Goal: Task Accomplishment & Management: Use online tool/utility

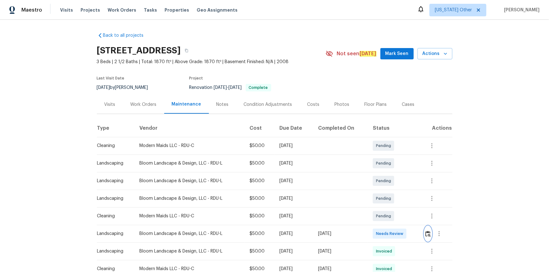
click at [429, 235] on img "button" at bounding box center [427, 234] width 5 height 6
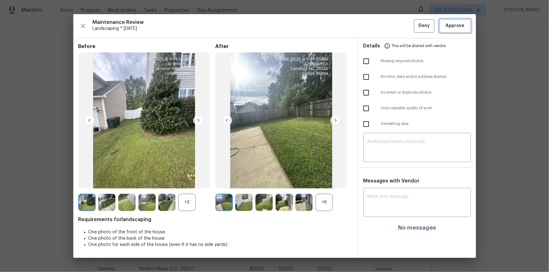
drag, startPoint x: 443, startPoint y: 20, endPoint x: 491, endPoint y: 61, distance: 62.7
click at [446, 22] on button "Approve" at bounding box center [454, 26] width 31 height 14
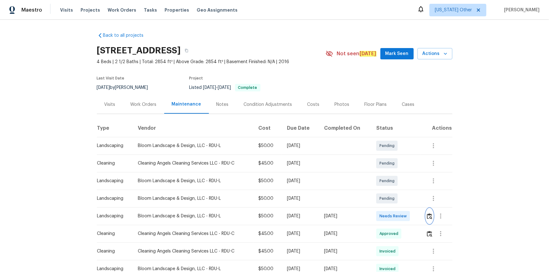
click at [427, 214] on img "button" at bounding box center [429, 216] width 5 height 6
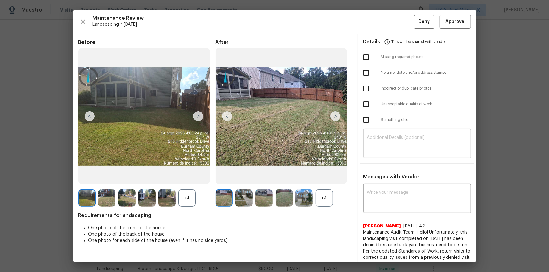
click at [422, 143] on textarea at bounding box center [417, 144] width 100 height 18
paste textarea "Maintenance Audit Team: Hello! Unfortunately, this landscaping visit completed …"
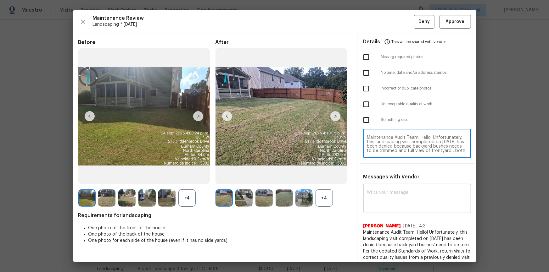
scroll to position [57, 0]
type textarea "Maintenance Audit Team: Hello! Unfortunately, this landscaping visit completed …"
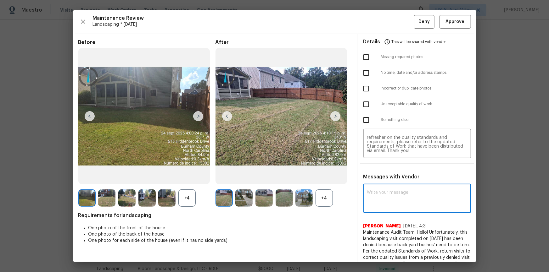
paste textarea "Maintenance Audit Team: Hello! Unfortunately, this landscaping visit completed …"
click at [391, 207] on textarea "Maintenance Audit Team: Hello! Unfortunately, this landscaping visit completed …" at bounding box center [417, 200] width 100 height 18
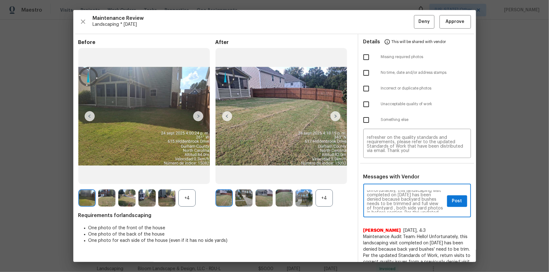
scroll to position [11, 0]
click at [425, 201] on textarea "Maintenance Audit Team: Hello! Unfortunately, this landscaping visit completed …" at bounding box center [405, 202] width 77 height 22
type textarea "Maintenance Audit Team: Hello! Unfortunately, this landscaping visit completed …"
click at [362, 50] on div "Missing required photos" at bounding box center [417, 57] width 118 height 16
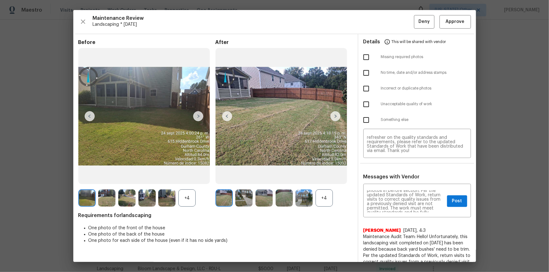
drag, startPoint x: 365, startPoint y: 56, endPoint x: 368, endPoint y: 90, distance: 34.2
click at [364, 56] on input "checkbox" at bounding box center [365, 57] width 13 height 13
checkbox input "true"
drag, startPoint x: 365, startPoint y: 102, endPoint x: 372, endPoint y: 137, distance: 35.3
click at [365, 102] on input "checkbox" at bounding box center [365, 104] width 13 height 13
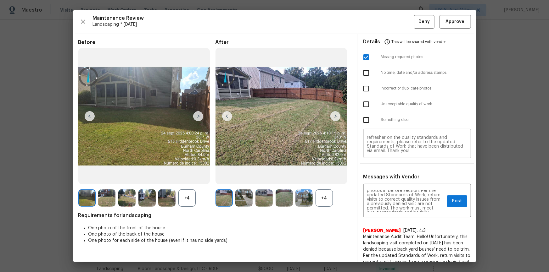
checkbox input "true"
click at [456, 212] on div "Maintenance Audit Team: Hello! Unfortunately, this landscaping visit completed …" at bounding box center [417, 201] width 108 height 32
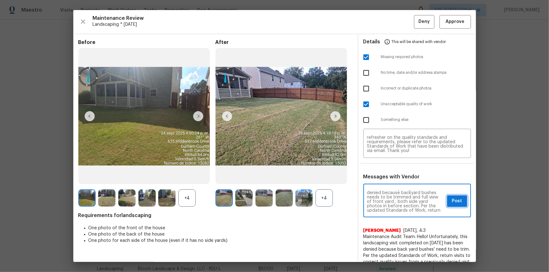
drag, startPoint x: 458, startPoint y: 204, endPoint x: 459, endPoint y: 213, distance: 9.5
click at [458, 204] on button "Post" at bounding box center [457, 202] width 20 height 12
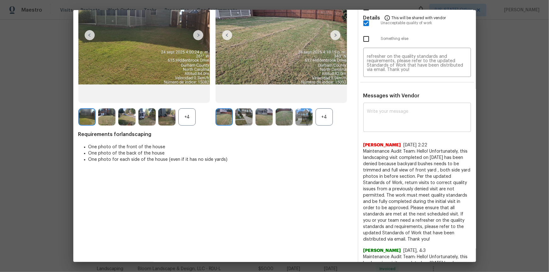
scroll to position [0, 0]
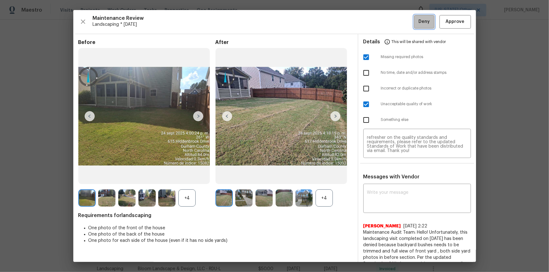
click at [419, 25] on button "Deny" at bounding box center [424, 22] width 20 height 14
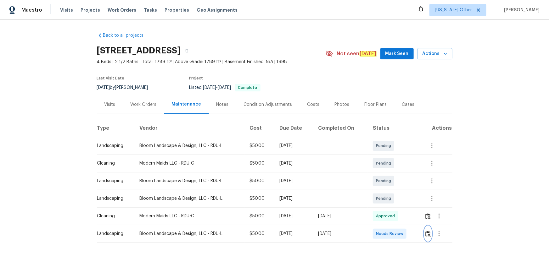
click at [390, 183] on img "button" at bounding box center [427, 234] width 5 height 6
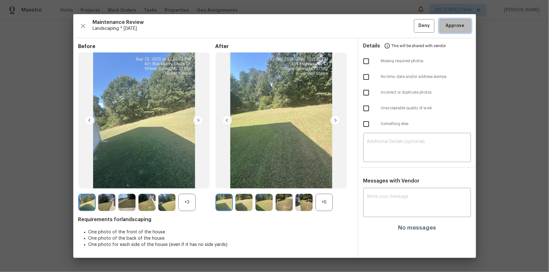
click at [390, 31] on button "Approve" at bounding box center [454, 26] width 31 height 14
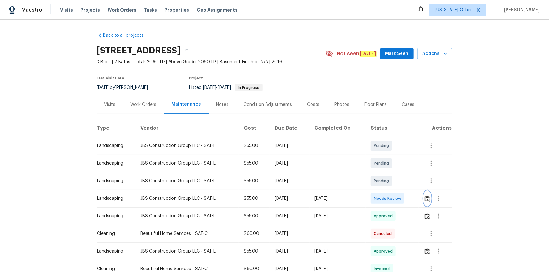
click at [390, 183] on img "button" at bounding box center [426, 199] width 5 height 6
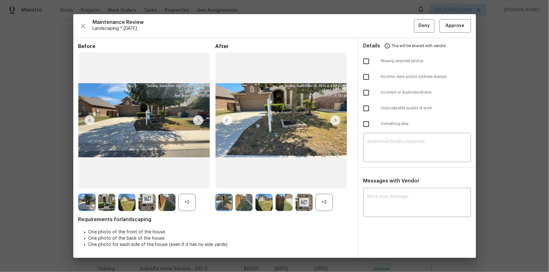
drag, startPoint x: 462, startPoint y: 25, endPoint x: 481, endPoint y: 64, distance: 43.2
click at [390, 25] on div at bounding box center [274, 136] width 402 height 244
click at [390, 31] on button "Approve" at bounding box center [454, 26] width 31 height 14
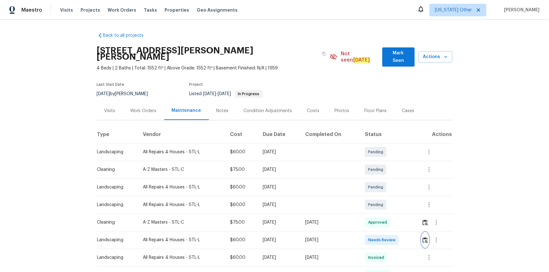
click at [390, 183] on img "button" at bounding box center [424, 240] width 5 height 6
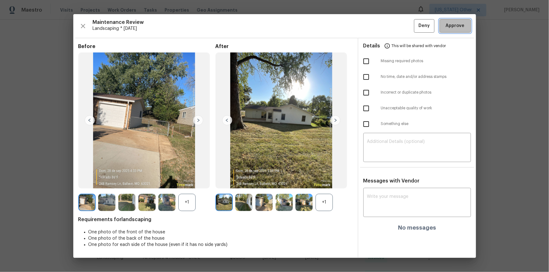
click at [390, 24] on button "Approve" at bounding box center [454, 26] width 31 height 14
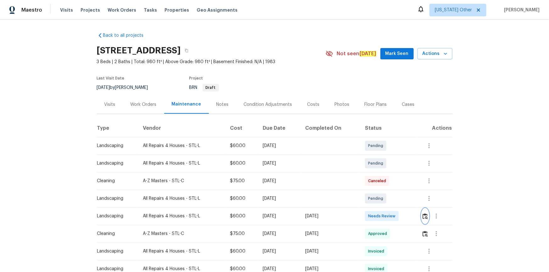
click at [390, 183] on img "button" at bounding box center [424, 216] width 5 height 6
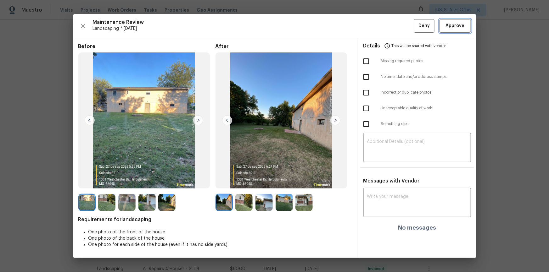
click at [390, 23] on span "Approve" at bounding box center [454, 26] width 19 height 8
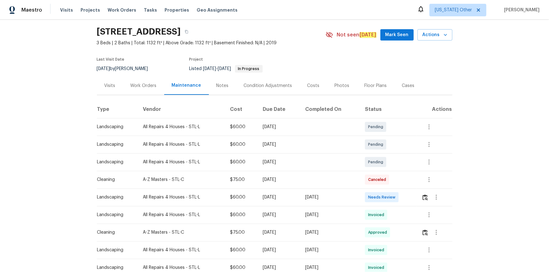
scroll to position [28, 0]
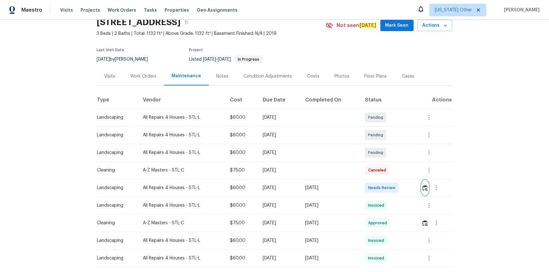
click at [390, 183] on img "button" at bounding box center [424, 188] width 5 height 6
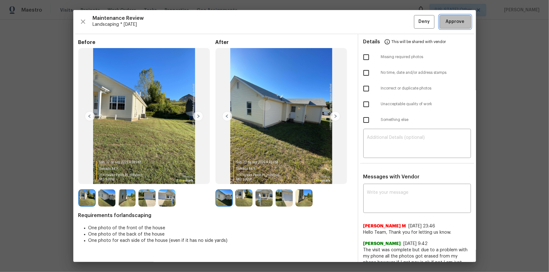
drag, startPoint x: 449, startPoint y: 21, endPoint x: 522, endPoint y: 86, distance: 98.2
click at [390, 22] on span "Approve" at bounding box center [454, 22] width 19 height 8
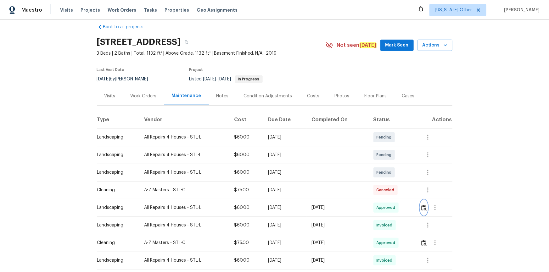
scroll to position [0, 0]
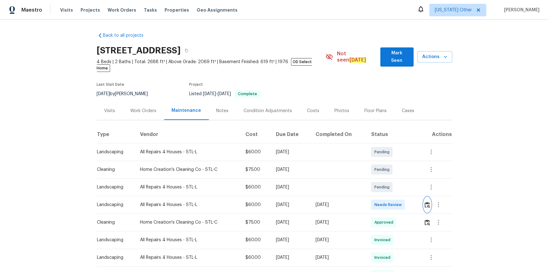
click at [390, 183] on button "button" at bounding box center [426, 204] width 7 height 15
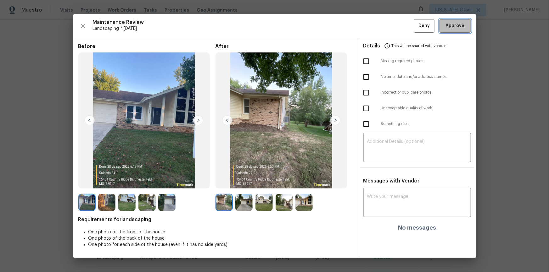
drag, startPoint x: 458, startPoint y: 24, endPoint x: 501, endPoint y: 90, distance: 78.7
click at [390, 24] on span "Approve" at bounding box center [454, 26] width 19 height 8
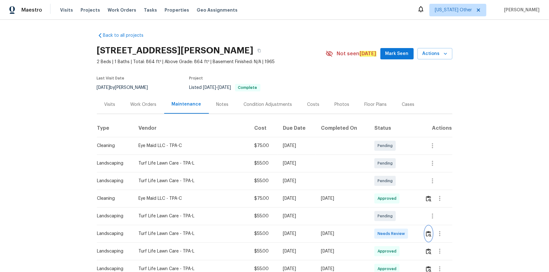
click at [390, 183] on img "button" at bounding box center [428, 234] width 5 height 6
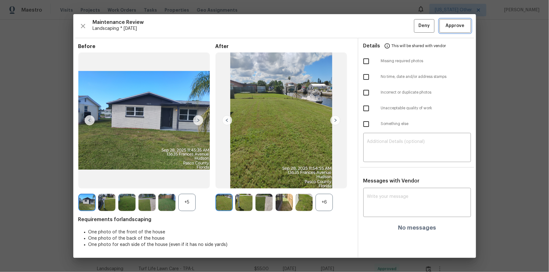
click at [390, 23] on span "Approve" at bounding box center [454, 26] width 19 height 8
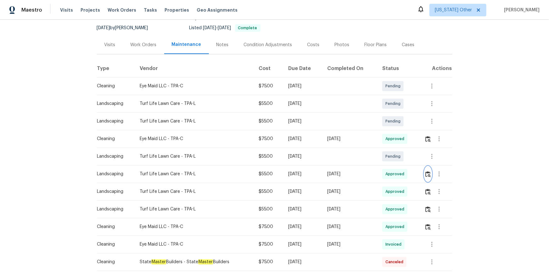
scroll to position [114, 0]
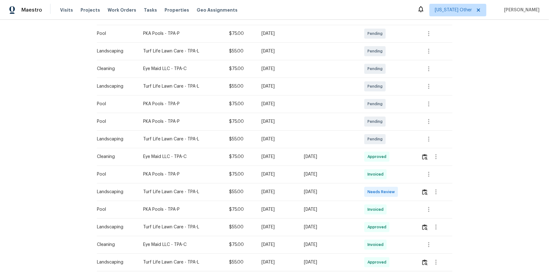
scroll to position [171, 0]
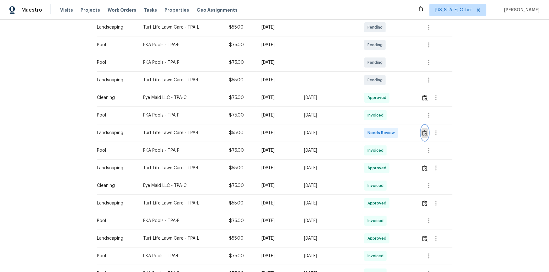
click at [390, 130] on img "button" at bounding box center [424, 133] width 5 height 6
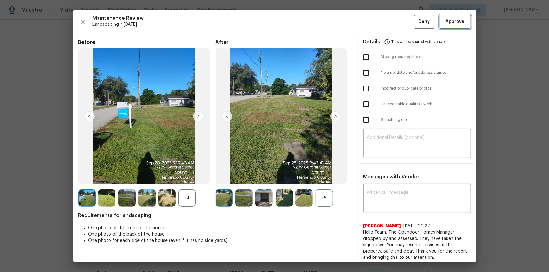
click at [390, 21] on span "Approve" at bounding box center [454, 22] width 19 height 8
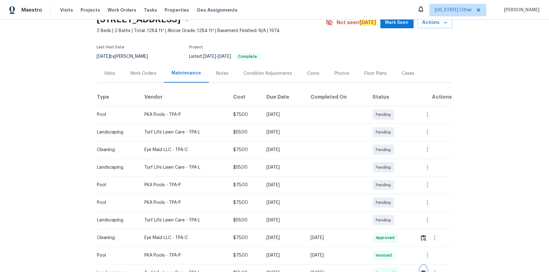
scroll to position [86, 0]
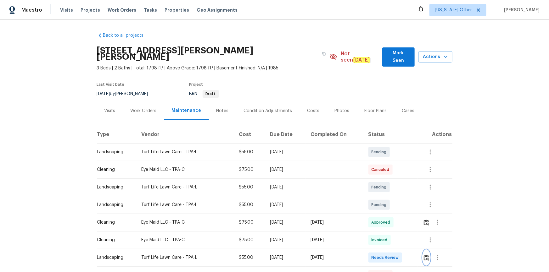
click at [390, 183] on img "button" at bounding box center [425, 258] width 5 height 6
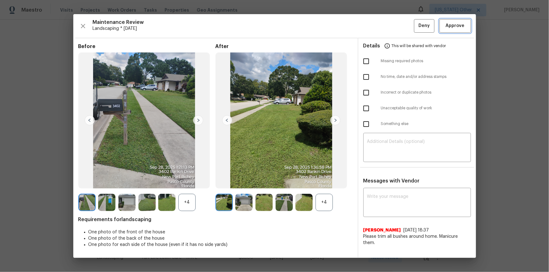
click at [390, 25] on button "Approve" at bounding box center [454, 26] width 31 height 14
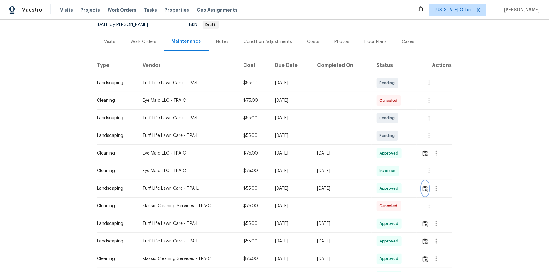
scroll to position [114, 0]
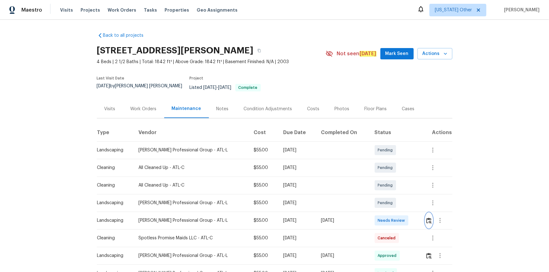
click at [390, 183] on button "button" at bounding box center [428, 220] width 7 height 15
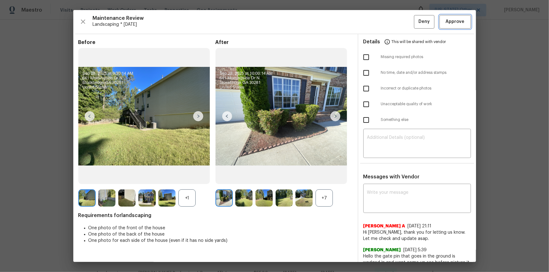
drag, startPoint x: 454, startPoint y: 20, endPoint x: 461, endPoint y: 41, distance: 22.4
click at [390, 21] on span "Approve" at bounding box center [454, 22] width 19 height 8
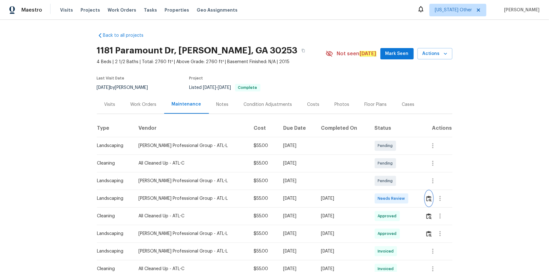
click at [390, 183] on img "button" at bounding box center [428, 199] width 5 height 6
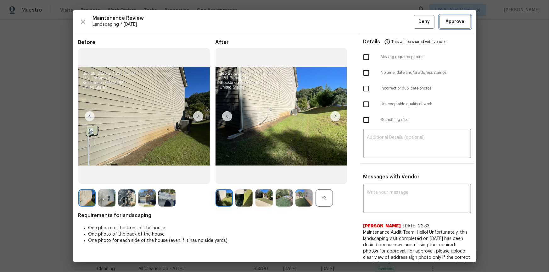
click at [390, 20] on span "Approve" at bounding box center [454, 22] width 19 height 8
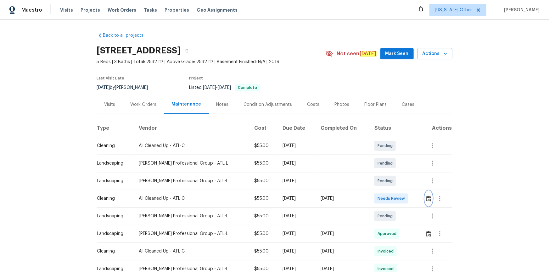
click at [390, 183] on img "button" at bounding box center [428, 199] width 5 height 6
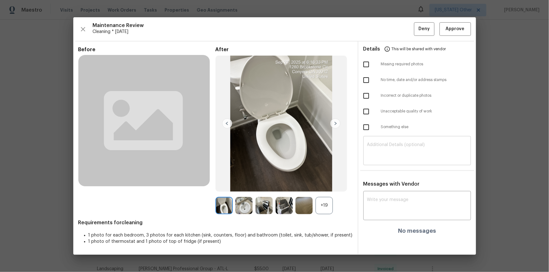
click at [390, 152] on textarea at bounding box center [417, 152] width 100 height 18
paste textarea "Maintenance Audit Team: Hello! Unfortunately, this cleaning visit completed on …"
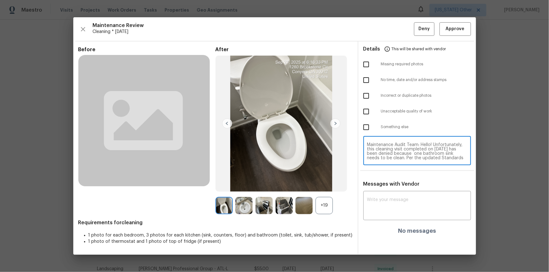
scroll to position [48, 0]
type textarea "Maintenance Audit Team: Hello! Unfortunately, this cleaning visit completed on …"
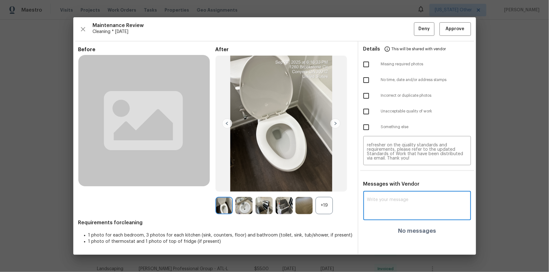
click at [390, 183] on textarea at bounding box center [417, 207] width 100 height 18
paste textarea "Maintenance Audit Team: Hello! Unfortunately, this cleaning visit completed on …"
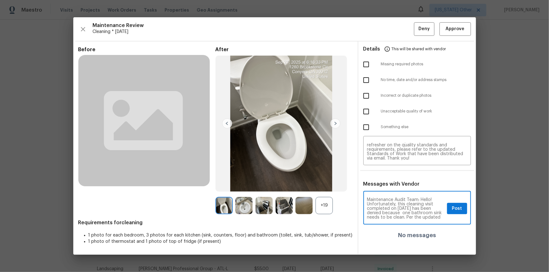
scroll to position [11, 0]
type textarea "Maintenance Audit Team: Hello! Unfortunately, this cleaning visit completed on …"
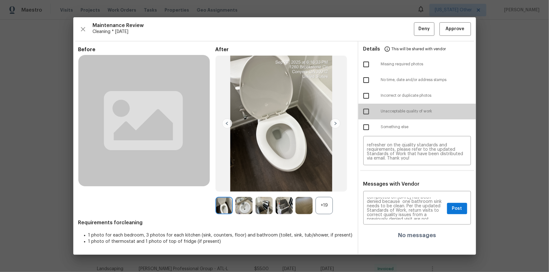
click at [369, 114] on input "checkbox" at bounding box center [365, 111] width 13 height 13
checkbox input "true"
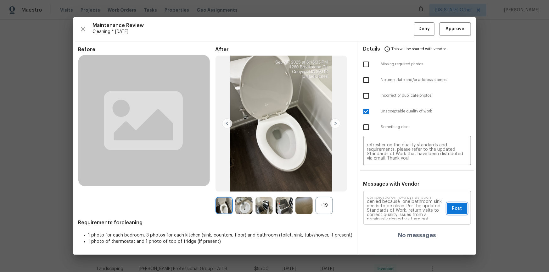
click at [390, 183] on span "Post" at bounding box center [457, 209] width 10 height 8
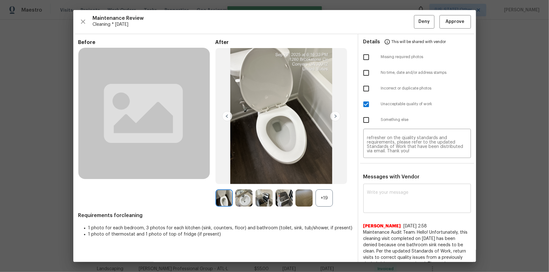
scroll to position [0, 0]
click at [390, 19] on span "Deny" at bounding box center [423, 22] width 11 height 8
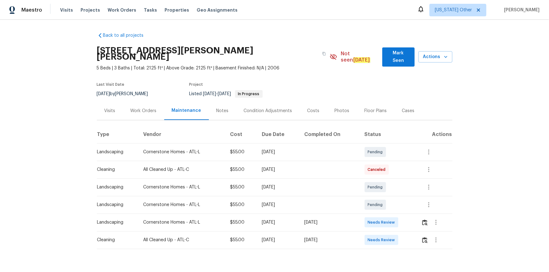
click at [390, 183] on td at bounding box center [434, 240] width 36 height 18
click at [390, 183] on img "button" at bounding box center [424, 240] width 5 height 6
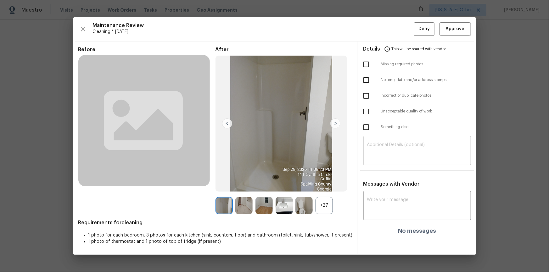
click at [390, 148] on textarea at bounding box center [417, 152] width 100 height 18
paste textarea "Maintenance Audit Team: Hello! Unfortunately, this cleaning visit completed on …"
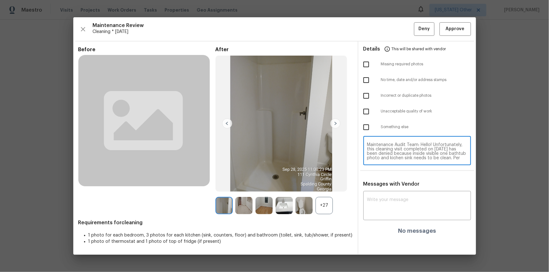
scroll to position [48, 0]
type textarea "Maintenance Audit Team: Hello! Unfortunately, this cleaning visit completed on …"
click at [390, 183] on textarea at bounding box center [417, 207] width 100 height 18
paste textarea "Maintenance Audit Team: Hello! Unfortunately, this cleaning visit completed on …"
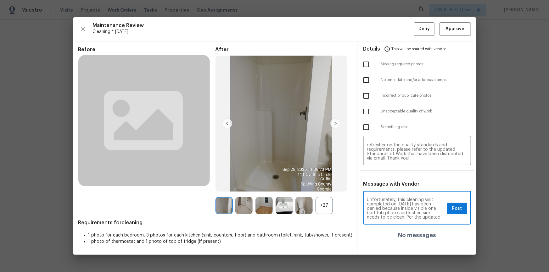
scroll to position [0, 0]
click at [390, 183] on textarea "Maintenance Audit Team: Hello! Unfortunately, this cleaning visit completed on …" at bounding box center [405, 209] width 77 height 22
type textarea "Maintenance Audit Team: Hello! Unfortunately, this cleaning visit completed on …"
click at [390, 149] on textarea "Maintenance Audit Team: Hello! Unfortunately, this cleaning visit completed on …" at bounding box center [417, 152] width 100 height 18
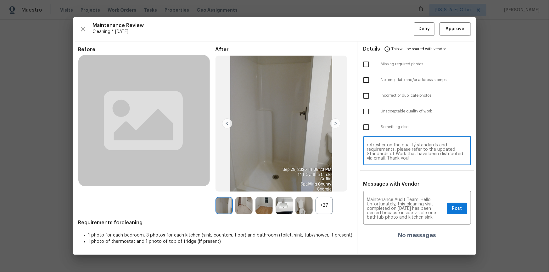
paste textarea "t"
type textarea "Maintenance Audit Team: Hello! Unfortunately, this cleaning visit completed on …"
click at [366, 114] on input "checkbox" at bounding box center [365, 111] width 13 height 13
checkbox input "true"
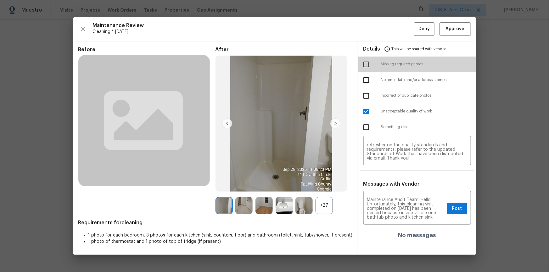
click at [366, 65] on input "checkbox" at bounding box center [365, 64] width 13 height 13
checkbox input "true"
click at [390, 183] on textarea "Maintenance Audit Team: Hello! Unfortunately, this cleaning visit completed on …" at bounding box center [405, 209] width 77 height 22
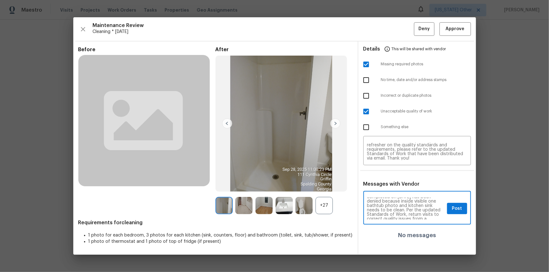
scroll to position [23, 0]
click at [390, 183] on button "Post" at bounding box center [457, 209] width 20 height 12
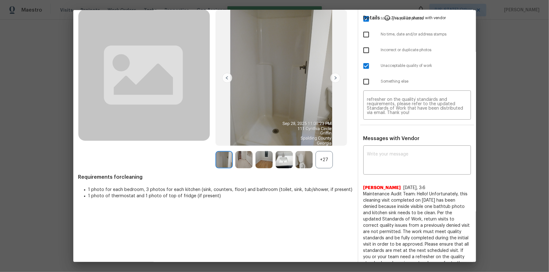
scroll to position [0, 0]
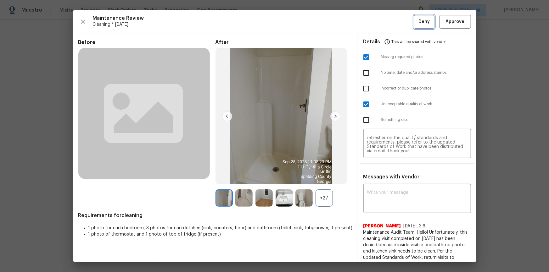
drag, startPoint x: 417, startPoint y: 20, endPoint x: 421, endPoint y: 25, distance: 6.2
click at [390, 21] on span "Deny" at bounding box center [423, 22] width 11 height 8
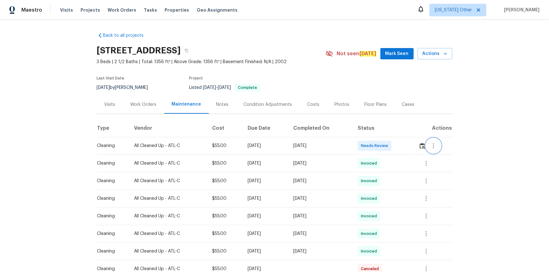
click at [390, 146] on button "button" at bounding box center [433, 145] width 15 height 15
click at [390, 145] on div at bounding box center [274, 136] width 549 height 272
click at [390, 144] on img "button" at bounding box center [421, 146] width 5 height 6
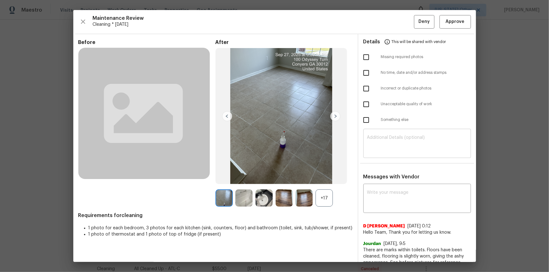
click at [390, 144] on textarea at bounding box center [417, 144] width 100 height 18
paste textarea "Maintenance Audit Team: Hello! Unfortunately, this cleaning visit completed on …"
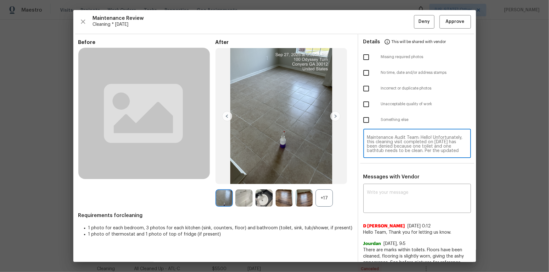
scroll to position [48, 0]
type textarea "Maintenance Audit Team: Hello! Unfortunately, this cleaning visit completed on …"
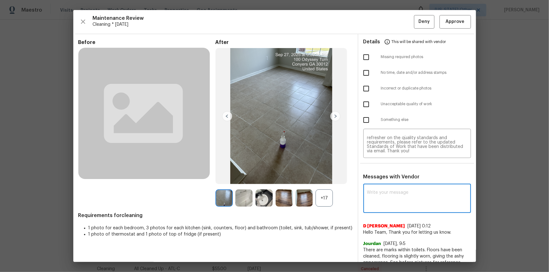
click at [390, 183] on textarea at bounding box center [417, 200] width 100 height 18
paste textarea "Maintenance Audit Team: Hello! Unfortunately, this cleaning visit completed on …"
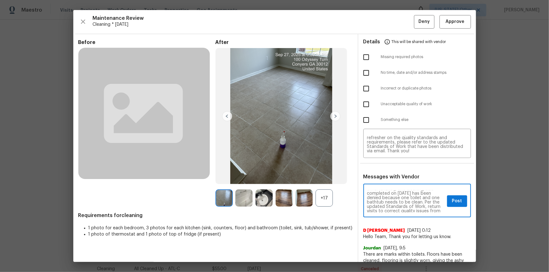
scroll to position [11, 0]
type textarea "Maintenance Audit Team: Hello! Unfortunately, this cleaning visit completed on …"
drag, startPoint x: 366, startPoint y: 106, endPoint x: 394, endPoint y: 131, distance: 38.0
click at [366, 106] on input "checkbox" at bounding box center [365, 104] width 13 height 13
checkbox input "true"
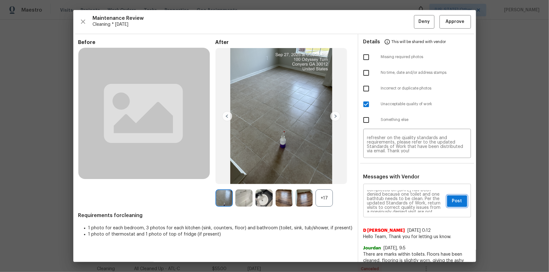
click at [390, 183] on button "Post" at bounding box center [457, 202] width 20 height 12
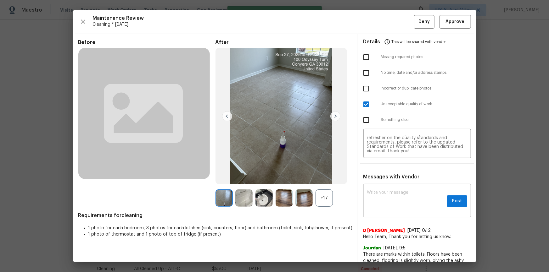
scroll to position [0, 0]
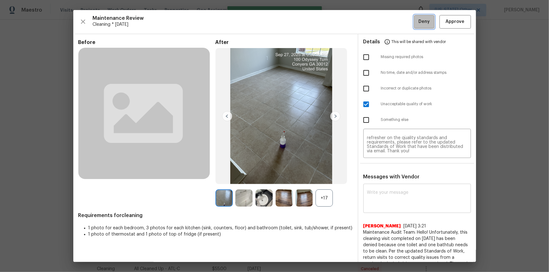
click at [390, 19] on span "Deny" at bounding box center [423, 22] width 11 height 8
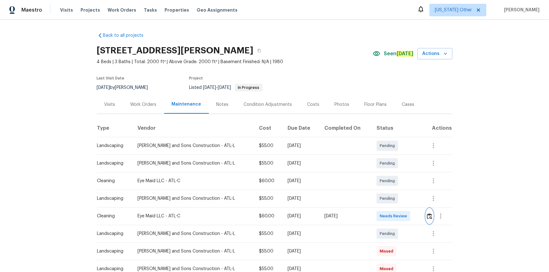
click at [390, 183] on img "button" at bounding box center [429, 216] width 5 height 6
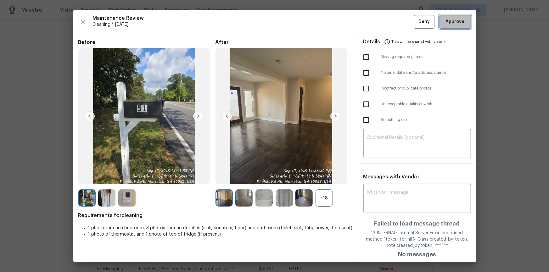
click at [390, 23] on span "Approve" at bounding box center [454, 22] width 19 height 8
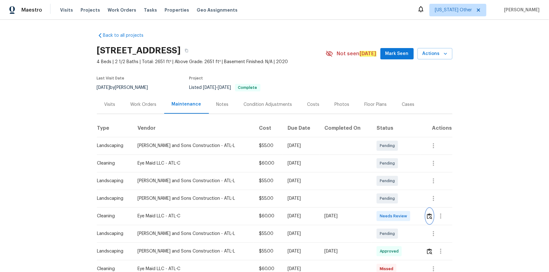
click at [426, 213] on button "button" at bounding box center [429, 216] width 7 height 15
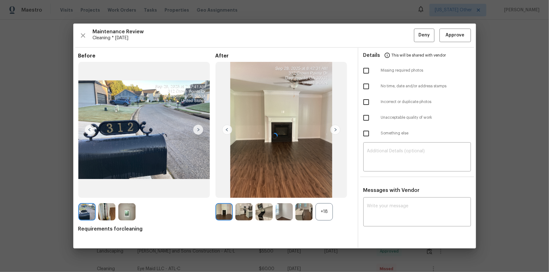
click at [450, 37] on div at bounding box center [274, 136] width 402 height 225
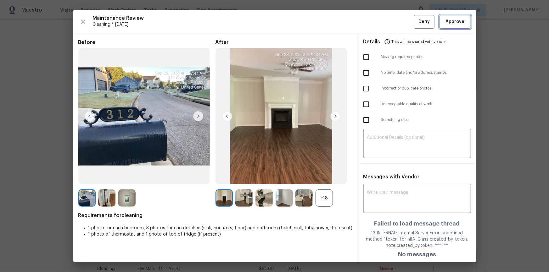
drag, startPoint x: 453, startPoint y: 19, endPoint x: 456, endPoint y: 23, distance: 5.3
click at [453, 19] on span "Approve" at bounding box center [454, 22] width 19 height 8
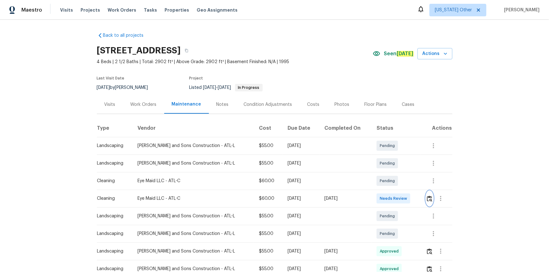
click at [427, 196] on img "button" at bounding box center [429, 199] width 5 height 6
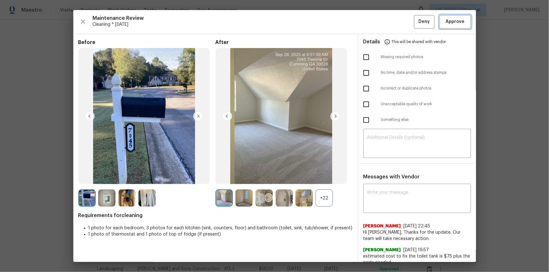
click at [456, 17] on button "Approve" at bounding box center [454, 22] width 31 height 14
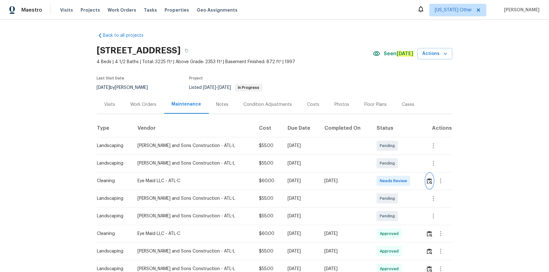
click at [427, 181] on img "button" at bounding box center [429, 181] width 5 height 6
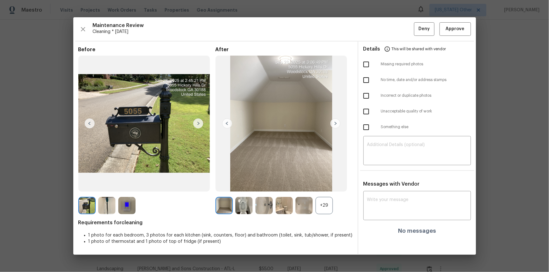
click at [398, 166] on div "Details This will be shared with vendor Missing required photos No time, date a…" at bounding box center [417, 147] width 118 height 213
click at [408, 153] on textarea at bounding box center [417, 152] width 100 height 18
paste textarea "Maintenance Audit Team: Hello! Unfortunately, this cleaning visit completed on …"
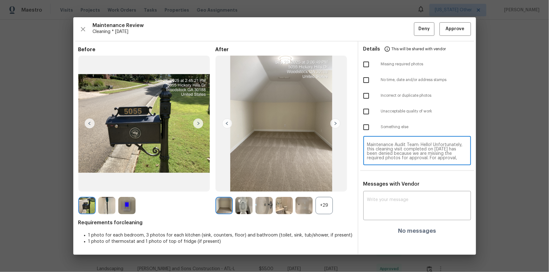
scroll to position [57, 0]
type textarea "Maintenance Audit Team: Hello! Unfortunately, this cleaning visit completed on …"
click at [393, 209] on textarea at bounding box center [417, 207] width 100 height 18
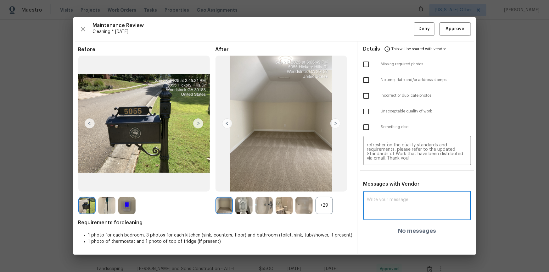
paste textarea "Maintenance Audit Team: Hello! Unfortunately, this cleaning visit completed on …"
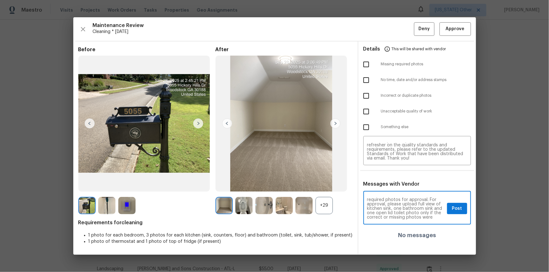
scroll to position [23, 0]
type textarea "Maintenance Audit Team: Hello! Unfortunately, this cleaning visit completed on …"
click at [366, 67] on input "checkbox" at bounding box center [365, 64] width 13 height 13
checkbox input "true"
drag, startPoint x: 461, startPoint y: 204, endPoint x: 463, endPoint y: 260, distance: 56.7
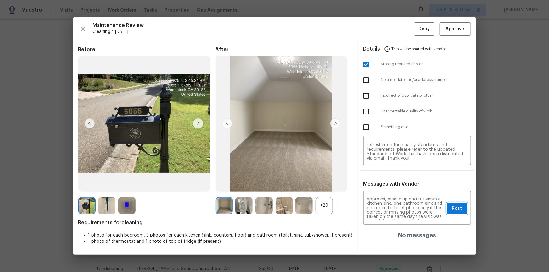
click at [460, 204] on button "Post" at bounding box center [457, 209] width 20 height 12
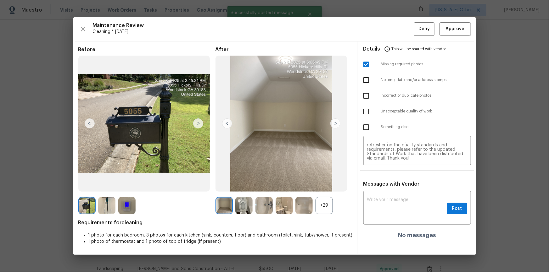
scroll to position [0, 0]
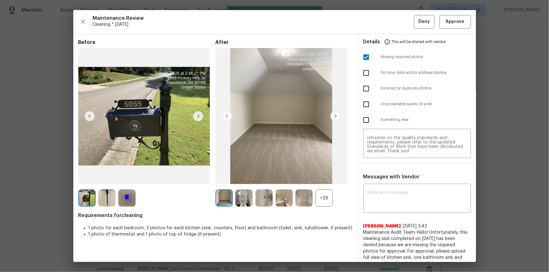
click at [420, 14] on div "Maintenance Review Cleaning * Fri, Oct 03 Deny Approve Before After +29 Require…" at bounding box center [274, 136] width 402 height 252
drag, startPoint x: 424, startPoint y: 14, endPoint x: 418, endPoint y: 69, distance: 55.4
click at [424, 14] on div "Maintenance Review Cleaning * Fri, Oct 03 Deny Approve Before After +29 Require…" at bounding box center [274, 136] width 402 height 252
click at [426, 16] on button "Deny" at bounding box center [424, 22] width 20 height 14
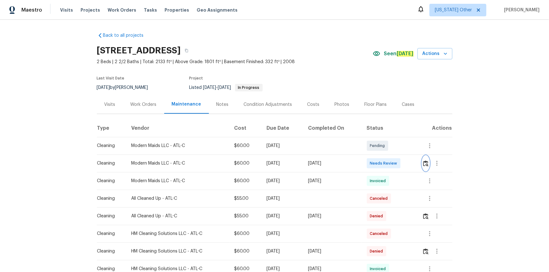
click at [390, 161] on img "button" at bounding box center [425, 164] width 5 height 6
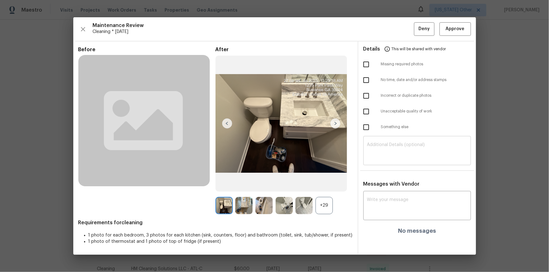
click at [390, 154] on textarea at bounding box center [417, 152] width 100 height 18
paste textarea "Maintenance Audit Team: Hello! Unfortunately, this cleaning visit completed on …"
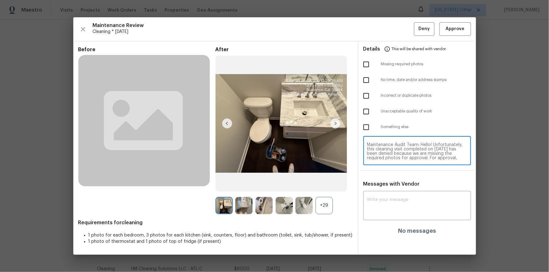
scroll to position [53, 0]
type textarea "Maintenance Audit Team: Hello! Unfortunately, this cleaning visit completed on …"
paste textarea "Maintenance Audit Team: Hello! Unfortunately, this cleaning visit completed on …"
click at [390, 183] on textarea at bounding box center [417, 207] width 100 height 18
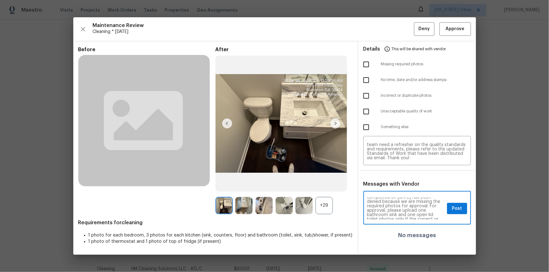
scroll to position [23, 0]
type textarea "Maintenance Audit Team: Hello! Unfortunately, this cleaning visit completed on …"
drag, startPoint x: 365, startPoint y: 60, endPoint x: 407, endPoint y: 149, distance: 98.7
click at [365, 61] on input "checkbox" at bounding box center [365, 64] width 13 height 13
checkbox input "true"
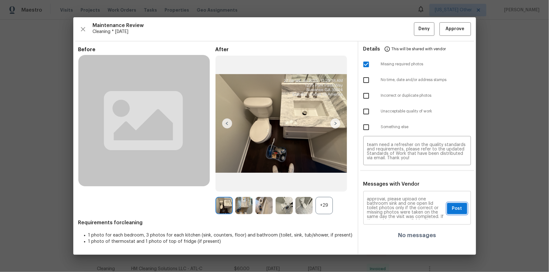
click at [390, 183] on button "Post" at bounding box center [457, 209] width 20 height 12
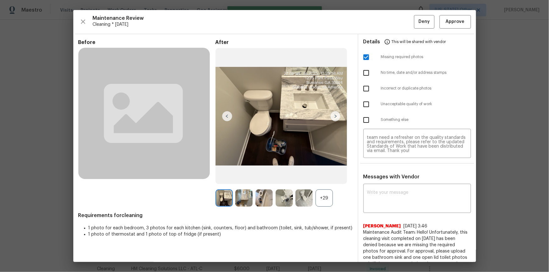
scroll to position [0, 0]
click at [390, 24] on span "Deny" at bounding box center [423, 22] width 11 height 8
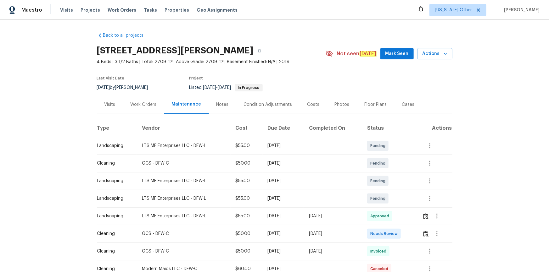
scroll to position [114, 0]
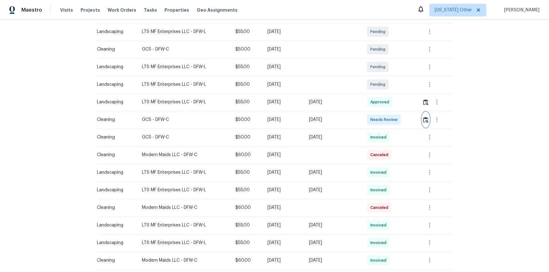
click at [422, 119] on button "button" at bounding box center [425, 119] width 7 height 15
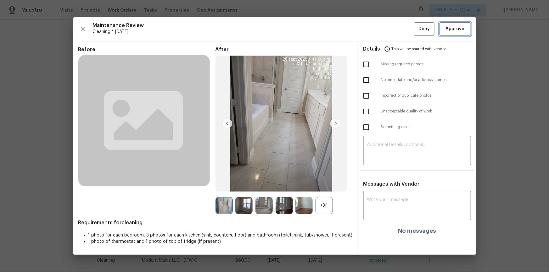
drag, startPoint x: 458, startPoint y: 32, endPoint x: 491, endPoint y: 68, distance: 48.5
click at [459, 32] on span "Approve" at bounding box center [454, 29] width 19 height 8
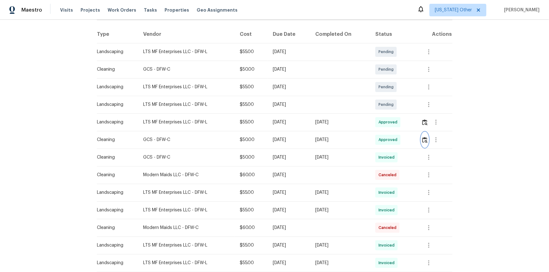
scroll to position [28, 0]
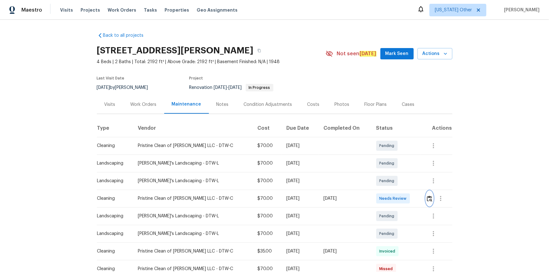
click at [390, 183] on img "button" at bounding box center [429, 199] width 5 height 6
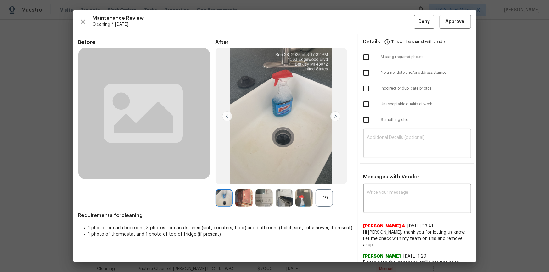
click at [389, 144] on textarea at bounding box center [417, 144] width 100 height 18
paste textarea "[URL][DOMAIN_NAME]"
type textarea "[URL][DOMAIN_NAME]"
drag, startPoint x: 494, startPoint y: 131, endPoint x: 492, endPoint y: 140, distance: 9.2
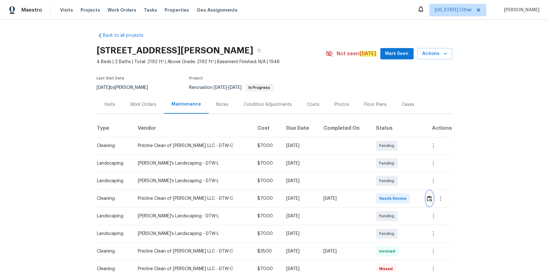
click at [390, 183] on img "button" at bounding box center [429, 199] width 5 height 6
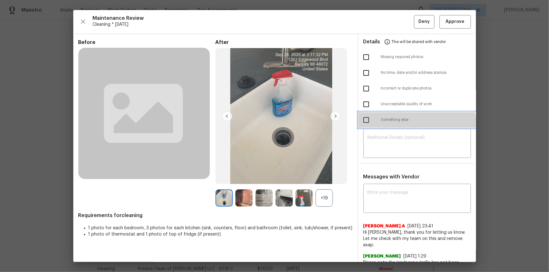
click at [390, 124] on div "Something else" at bounding box center [417, 120] width 118 height 16
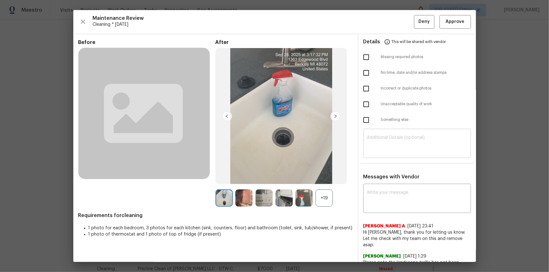
click at [390, 141] on textarea at bounding box center [417, 144] width 100 height 18
paste textarea "Maintenance Audit Team: Hello! Unfortunately, this cleaning visit completed on …"
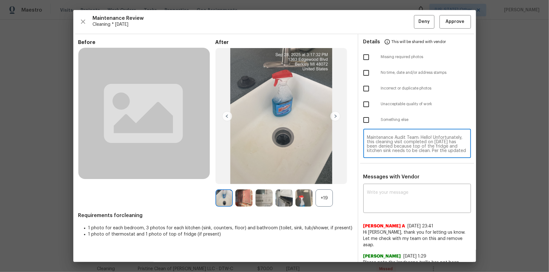
scroll to position [48, 0]
type textarea "Maintenance Audit Team: Hello! Unfortunately, this cleaning visit completed on …"
click at [379, 183] on textarea at bounding box center [417, 200] width 100 height 18
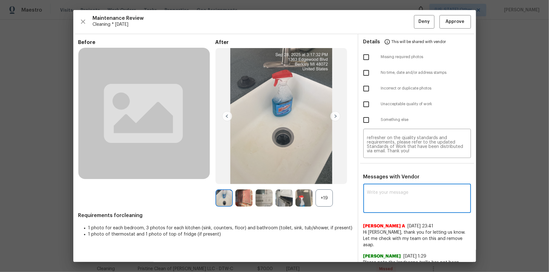
paste textarea "Maintenance Audit Team: Hello! Unfortunately, this cleaning visit completed on …"
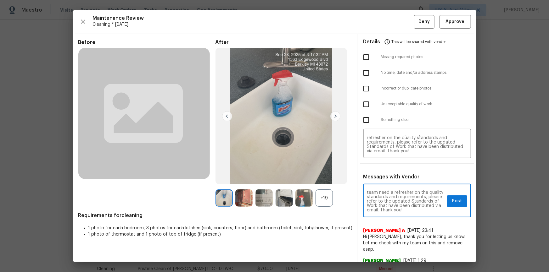
scroll to position [0, 0]
type textarea "Maintenance Audit Team: Hello! Unfortunately, this cleaning visit completed on …"
click at [365, 104] on input "checkbox" at bounding box center [365, 104] width 13 height 13
checkbox input "true"
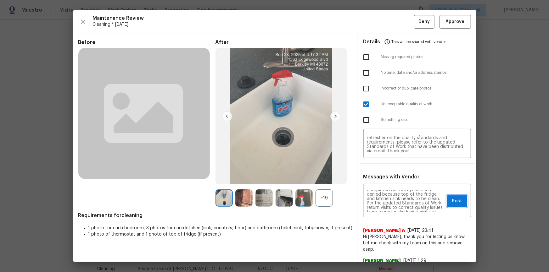
click at [390, 183] on span "Post" at bounding box center [457, 201] width 10 height 8
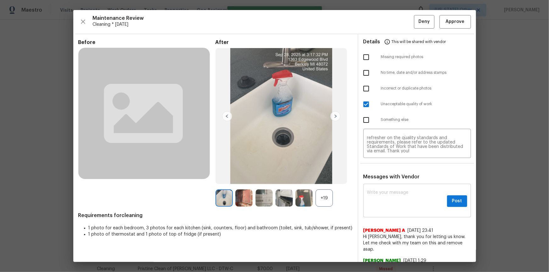
scroll to position [0, 0]
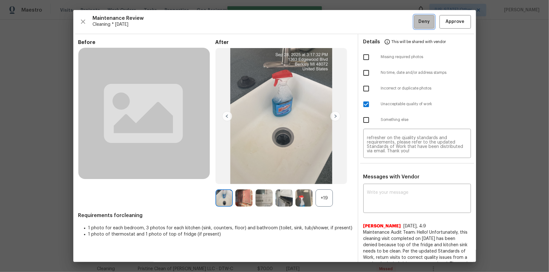
click at [390, 21] on button "Deny" at bounding box center [424, 22] width 20 height 14
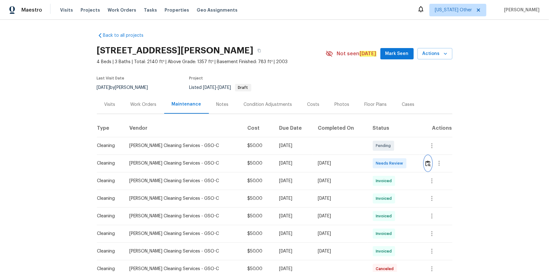
click at [390, 162] on img "button" at bounding box center [427, 164] width 5 height 6
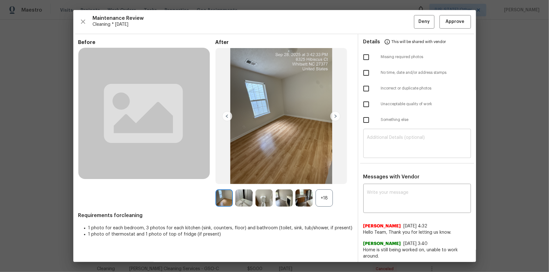
click at [390, 147] on textarea at bounding box center [417, 144] width 100 height 18
paste textarea "Maintenance Audit Team: Hello! Unfortunately, this cleaning visit completed on …"
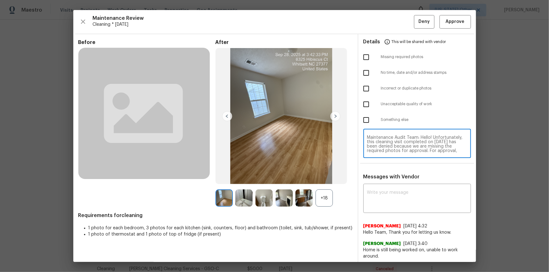
scroll to position [53, 0]
type textarea "Maintenance Audit Team: Hello! Unfortunately, this cleaning visit completed on …"
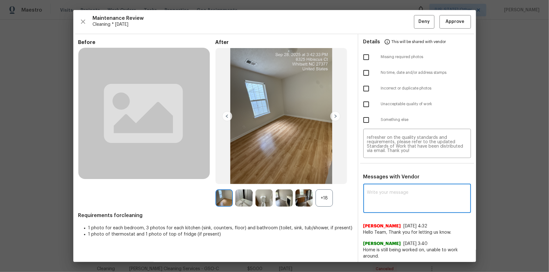
click at [390, 183] on textarea at bounding box center [417, 200] width 100 height 18
paste textarea "Maintenance Audit Team: Hello! Unfortunately, this cleaning visit completed on …"
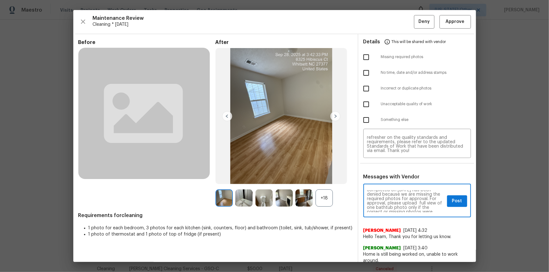
scroll to position [23, 0]
type textarea "Maintenance Audit Team: Hello! Unfortunately, this cleaning visit completed on …"
click at [361, 59] on input "checkbox" at bounding box center [365, 57] width 13 height 13
checkbox input "true"
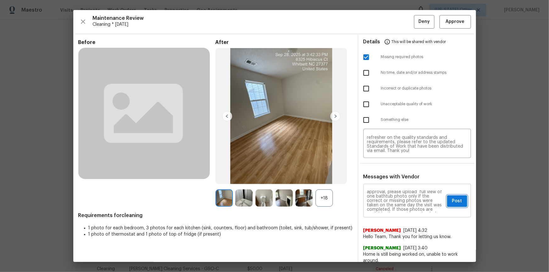
click at [390, 183] on span "Post" at bounding box center [457, 201] width 10 height 8
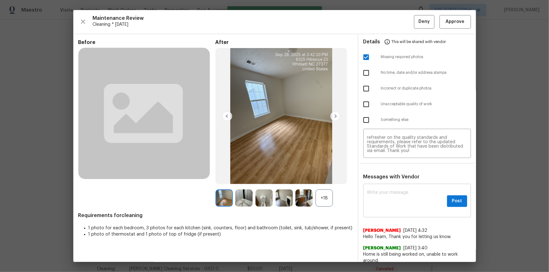
scroll to position [0, 0]
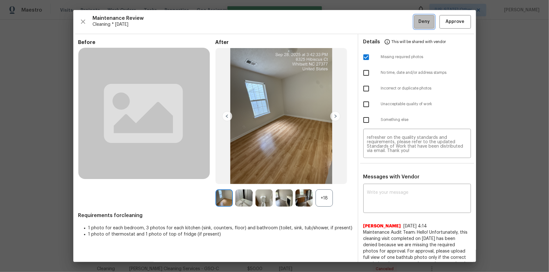
click at [390, 20] on span "Deny" at bounding box center [423, 22] width 11 height 8
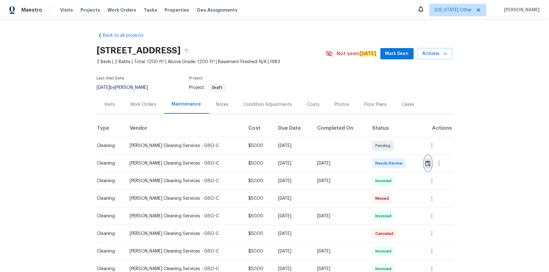
click at [390, 163] on img "button" at bounding box center [427, 164] width 5 height 6
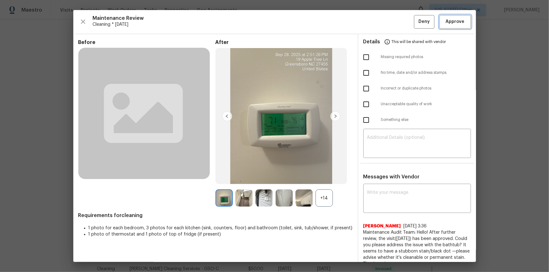
click at [390, 16] on button "Approve" at bounding box center [454, 22] width 31 height 14
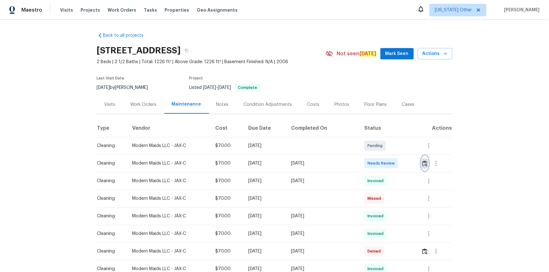
click at [390, 167] on img "button" at bounding box center [424, 164] width 5 height 6
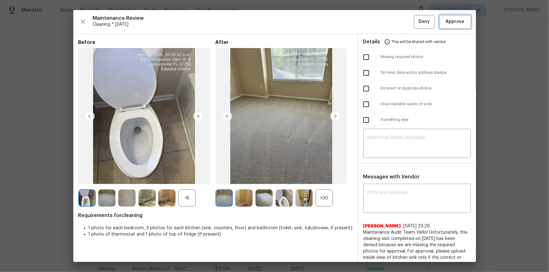
drag, startPoint x: 460, startPoint y: 22, endPoint x: 463, endPoint y: 46, distance: 23.4
click at [390, 23] on span "Approve" at bounding box center [454, 22] width 21 height 8
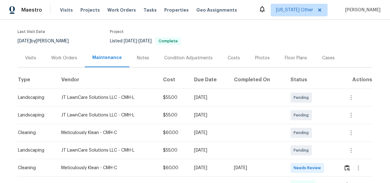
scroll to position [86, 0]
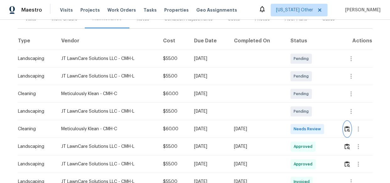
click at [348, 126] on img "button" at bounding box center [347, 129] width 5 height 6
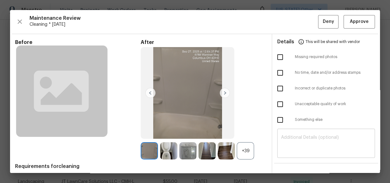
click at [314, 135] on textarea at bounding box center [326, 144] width 90 height 18
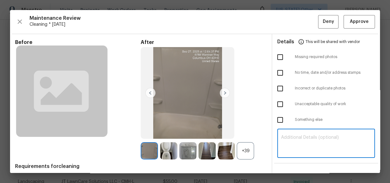
paste textarea "Maintenance Audit Team: Hello! Unfortunately, this cleaning visit completed on …"
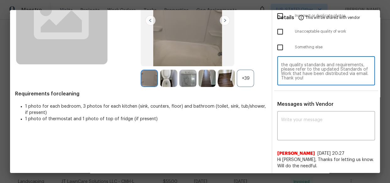
scroll to position [143, 0]
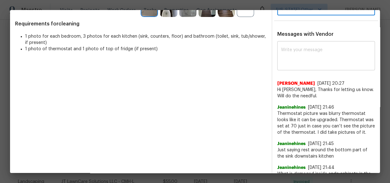
type textarea "Maintenance Audit Team: Hello! Unfortunately, this cleaning visit completed on …"
click at [325, 59] on textarea at bounding box center [326, 57] width 90 height 18
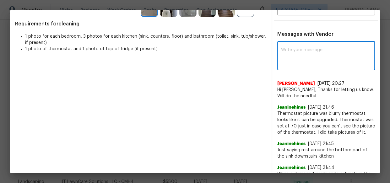
paste textarea "Maintenance Audit Team: Hello! Unfortunately, this cleaning visit completed on …"
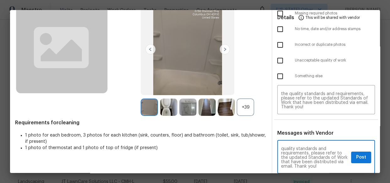
scroll to position [0, 0]
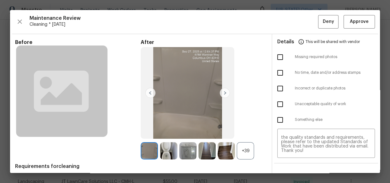
type textarea "Maintenance Audit Team: Hello! Unfortunately, this cleaning visit completed on …"
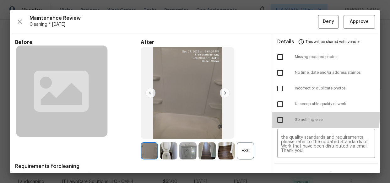
drag, startPoint x: 277, startPoint y: 116, endPoint x: 283, endPoint y: 78, distance: 39.1
click at [277, 116] on input "checkbox" at bounding box center [280, 119] width 13 height 13
checkbox input "true"
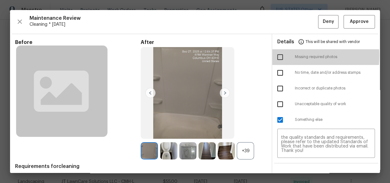
click at [278, 56] on input "checkbox" at bounding box center [280, 57] width 13 height 13
checkbox input "true"
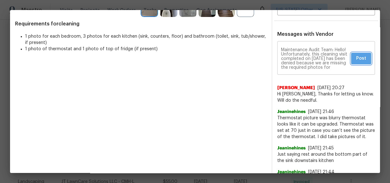
click at [356, 57] on span "Post" at bounding box center [361, 59] width 10 height 8
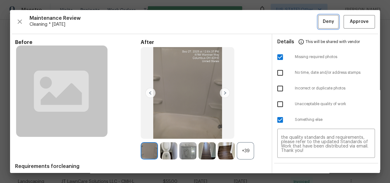
click at [329, 23] on button "Deny" at bounding box center [328, 22] width 20 height 14
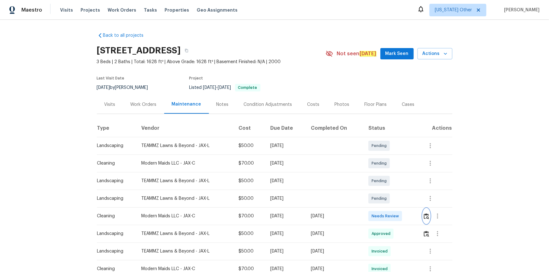
click at [424, 217] on img "button" at bounding box center [425, 216] width 5 height 6
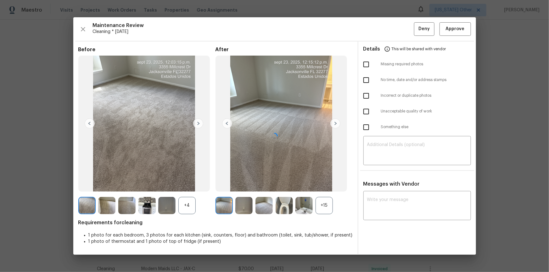
drag, startPoint x: 461, startPoint y: 26, endPoint x: 461, endPoint y: 31, distance: 5.0
click at [461, 27] on div at bounding box center [274, 135] width 402 height 237
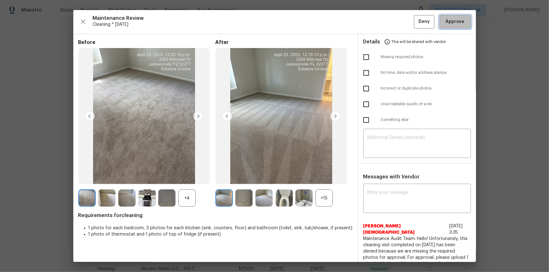
click at [451, 18] on span "Approve" at bounding box center [454, 22] width 19 height 8
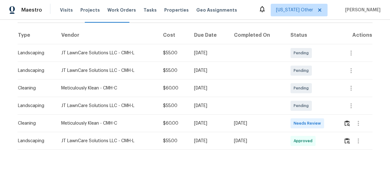
scroll to position [100, 0]
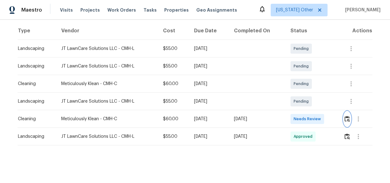
click at [345, 116] on img "button" at bounding box center [347, 119] width 5 height 6
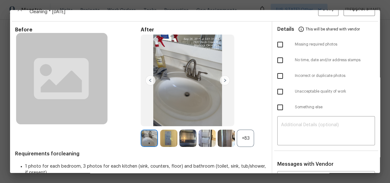
scroll to position [0, 0]
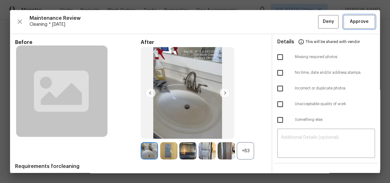
click at [356, 22] on span "Approve" at bounding box center [359, 22] width 19 height 8
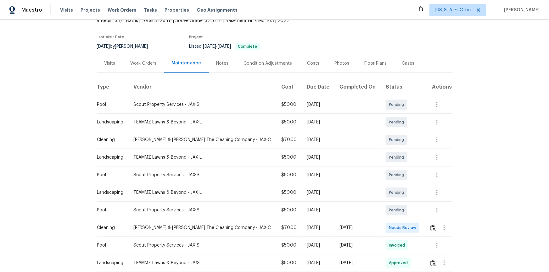
scroll to position [86, 0]
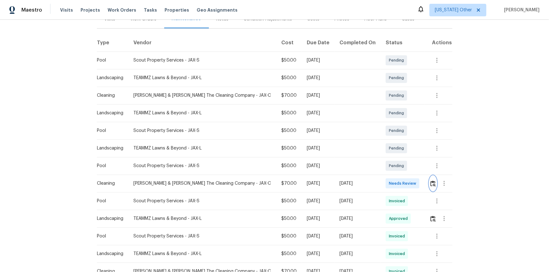
click at [390, 183] on img "button" at bounding box center [432, 184] width 5 height 6
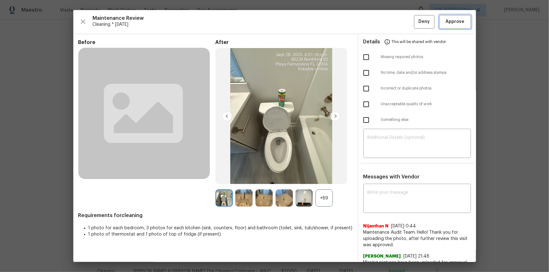
drag, startPoint x: 462, startPoint y: 22, endPoint x: 479, endPoint y: 67, distance: 47.8
click at [390, 22] on button "Approve" at bounding box center [454, 22] width 31 height 14
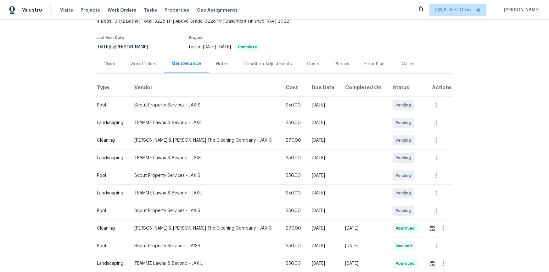
scroll to position [0, 0]
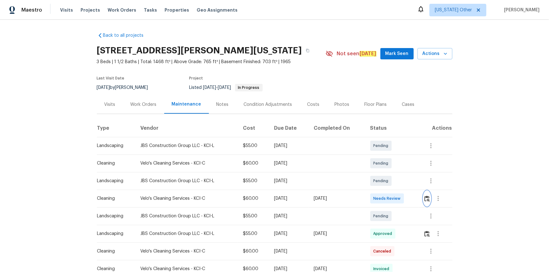
click at [390, 183] on img "button" at bounding box center [426, 199] width 5 height 6
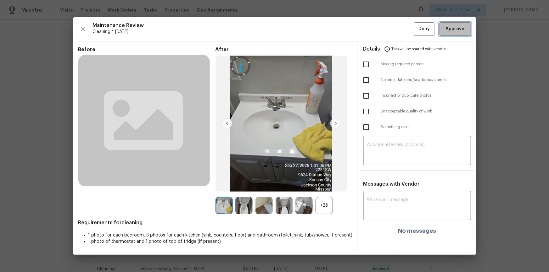
click at [390, 30] on span "Approve" at bounding box center [454, 29] width 19 height 8
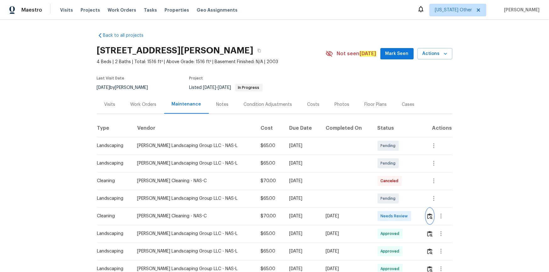
click at [390, 183] on img "button" at bounding box center [429, 216] width 5 height 6
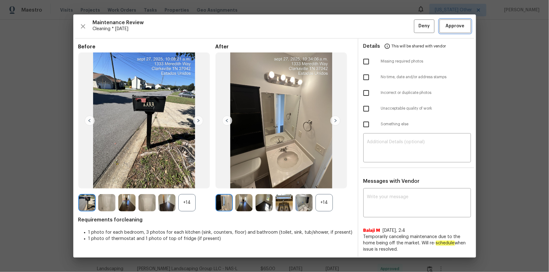
click at [390, 20] on button "Approve" at bounding box center [454, 26] width 31 height 14
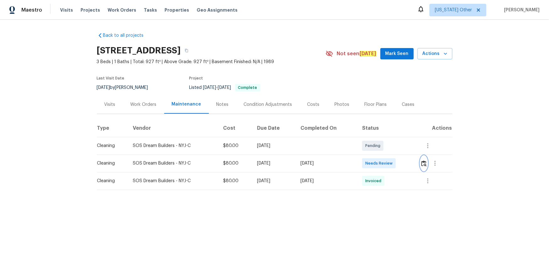
click at [424, 165] on img "button" at bounding box center [423, 164] width 5 height 6
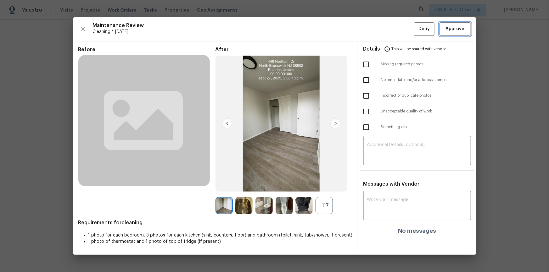
click at [460, 26] on span "Approve" at bounding box center [454, 29] width 19 height 8
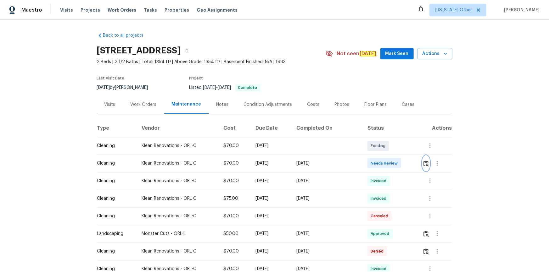
click at [390, 163] on img "button" at bounding box center [425, 164] width 5 height 6
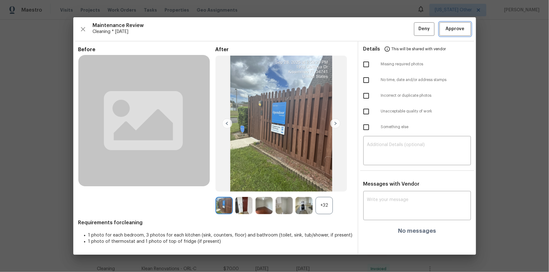
drag, startPoint x: 452, startPoint y: 33, endPoint x: 478, endPoint y: 87, distance: 60.0
click at [390, 34] on button "Approve" at bounding box center [454, 29] width 31 height 14
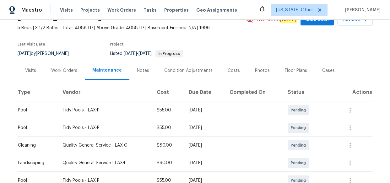
scroll to position [86, 0]
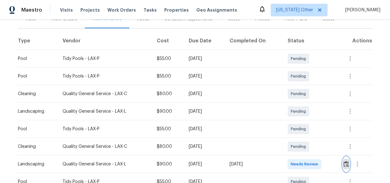
click at [345, 162] on img "button" at bounding box center [346, 164] width 5 height 6
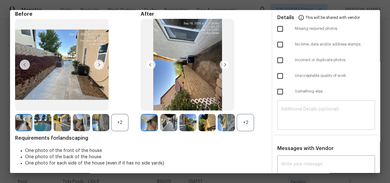
scroll to position [18, 0]
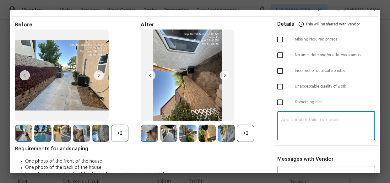
drag, startPoint x: 332, startPoint y: 118, endPoint x: 326, endPoint y: 120, distance: 7.0
click at [330, 119] on textarea at bounding box center [326, 127] width 90 height 18
paste textarea "Maintenance Audit Team: Hello! Unfortunately this landscaping visit completed o…"
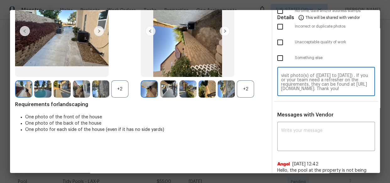
scroll to position [103, 0]
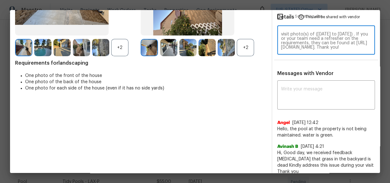
type textarea "Maintenance Audit Team: Hello! Unfortunately this landscaping visit completed o…"
click at [320, 80] on div "Messages with Vendor x ​ Angel 9/8/25, 12:42 Hello, the pool at the property is…" at bounding box center [327, 125] width 108 height 110
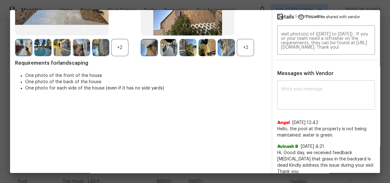
click at [317, 91] on textarea at bounding box center [326, 96] width 90 height 18
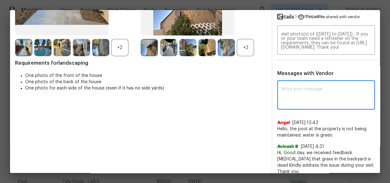
paste textarea "Maintenance Audit Team: Hello! Unfortunately this landscaping visit completed o…"
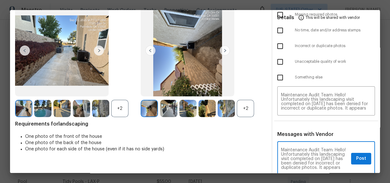
scroll to position [0, 0]
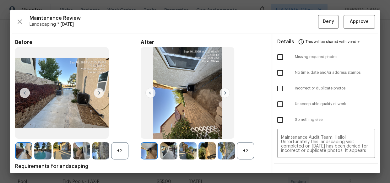
type textarea "Maintenance Audit Team: Hello! Unfortunately this landscaping visit completed o…"
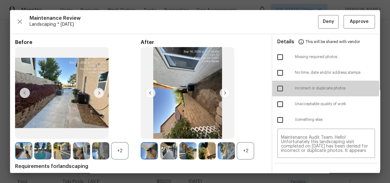
drag, startPoint x: 279, startPoint y: 87, endPoint x: 287, endPoint y: 105, distance: 19.1
click at [279, 88] on input "checkbox" at bounding box center [280, 88] width 13 height 13
checkbox input "true"
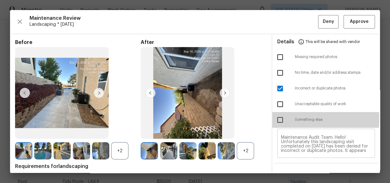
drag, startPoint x: 279, startPoint y: 119, endPoint x: 296, endPoint y: 132, distance: 21.7
click at [279, 119] on input "checkbox" at bounding box center [280, 119] width 13 height 13
checkbox input "true"
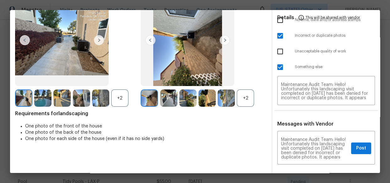
scroll to position [108, 0]
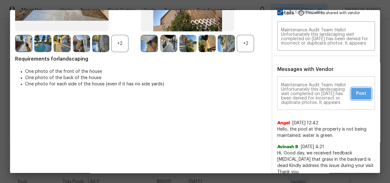
click at [365, 95] on button "Post" at bounding box center [361, 94] width 20 height 12
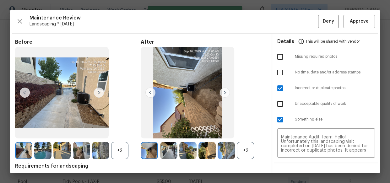
scroll to position [0, 0]
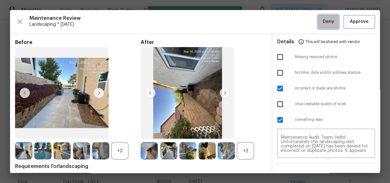
drag, startPoint x: 330, startPoint y: 21, endPoint x: 347, endPoint y: 68, distance: 49.5
click at [330, 22] on button "Deny" at bounding box center [328, 22] width 20 height 14
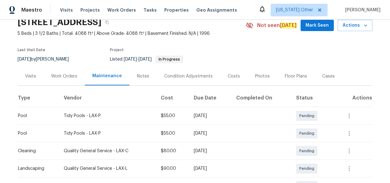
scroll to position [114, 0]
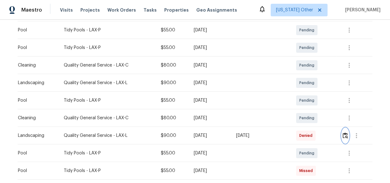
click at [345, 136] on img "button" at bounding box center [345, 136] width 5 height 6
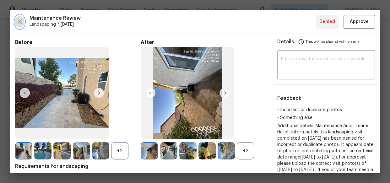
click at [22, 21] on icon "button" at bounding box center [20, 22] width 8 height 8
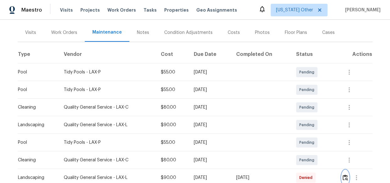
scroll to position [0, 0]
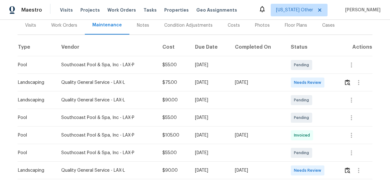
scroll to position [114, 0]
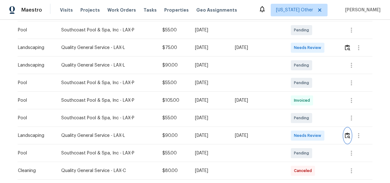
click at [346, 135] on img "button" at bounding box center [347, 136] width 5 height 6
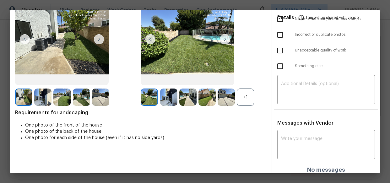
scroll to position [58, 0]
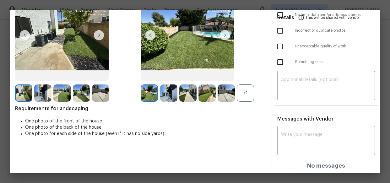
click at [247, 93] on div "+1" at bounding box center [245, 93] width 17 height 17
click at [321, 93] on textarea at bounding box center [326, 87] width 90 height 18
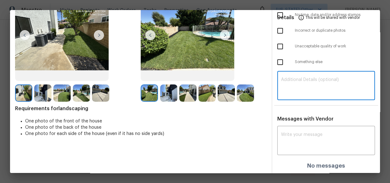
paste textarea "Maintenance Audit Team: Hello! Unfortunately this landscaping visit completed o…"
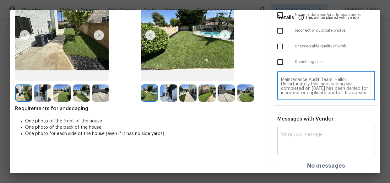
scroll to position [39, 0]
type textarea "Maintenance Audit Team: Hello! Unfortunately this landscaping visit completed o…"
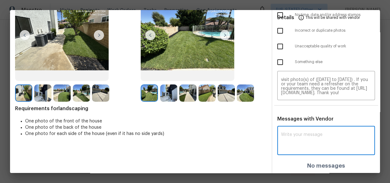
click at [302, 146] on textarea at bounding box center [326, 142] width 90 height 18
paste textarea "Maintenance Audit Team: Hello! Unfortunately this landscaping visit completed o…"
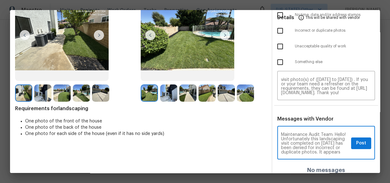
scroll to position [0, 0]
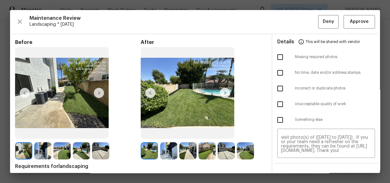
type textarea "Maintenance Audit Team: Hello! Unfortunately this landscaping visit completed o…"
click at [277, 120] on input "checkbox" at bounding box center [280, 119] width 13 height 13
checkbox input "true"
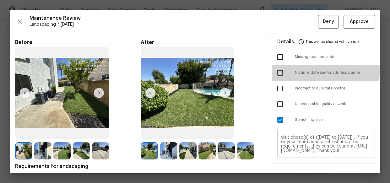
drag, startPoint x: 276, startPoint y: 70, endPoint x: 333, endPoint y: 154, distance: 101.1
click at [276, 71] on input "checkbox" at bounding box center [280, 72] width 13 height 13
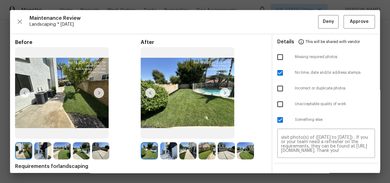
drag, startPoint x: 280, startPoint y: 70, endPoint x: 286, endPoint y: 89, distance: 19.8
click at [280, 70] on input "checkbox" at bounding box center [280, 72] width 13 height 13
checkbox input "false"
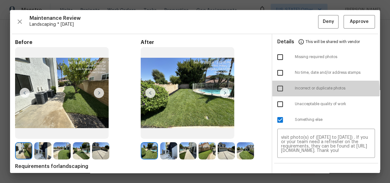
drag, startPoint x: 282, startPoint y: 92, endPoint x: 284, endPoint y: 100, distance: 8.0
click at [282, 92] on input "checkbox" at bounding box center [280, 88] width 13 height 13
checkbox input "true"
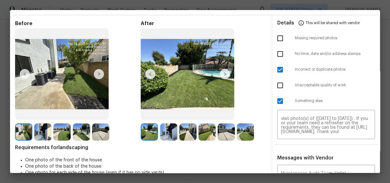
scroll to position [63, 0]
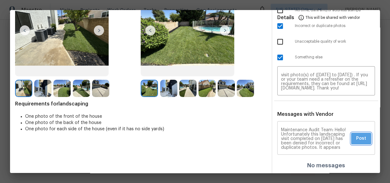
click at [358, 142] on button "Post" at bounding box center [361, 139] width 20 height 12
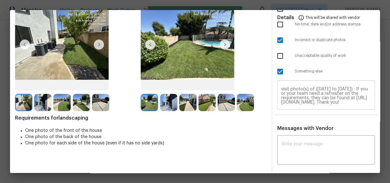
scroll to position [0, 0]
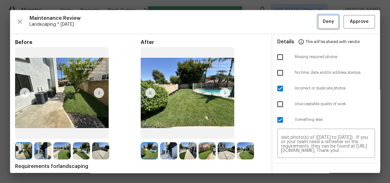
click at [324, 18] on span "Deny" at bounding box center [328, 22] width 11 height 8
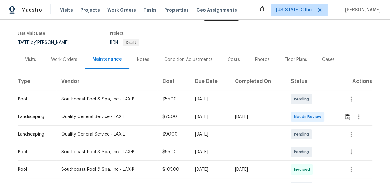
scroll to position [86, 0]
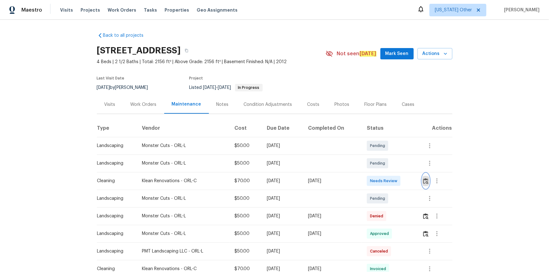
click at [390, 181] on img "button" at bounding box center [425, 181] width 5 height 6
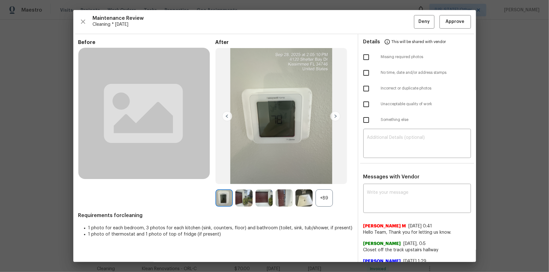
drag, startPoint x: 467, startPoint y: 19, endPoint x: 458, endPoint y: 29, distance: 14.3
click at [390, 19] on div "Maintenance Review Cleaning * [DATE] Deny Approve Before After +89 Requirements…" at bounding box center [274, 136] width 402 height 252
click at [390, 25] on span "Approve" at bounding box center [454, 22] width 19 height 8
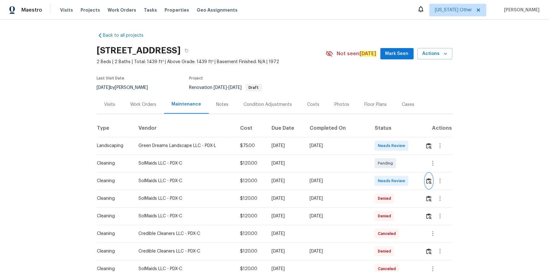
click at [390, 179] on img "button" at bounding box center [428, 181] width 5 height 6
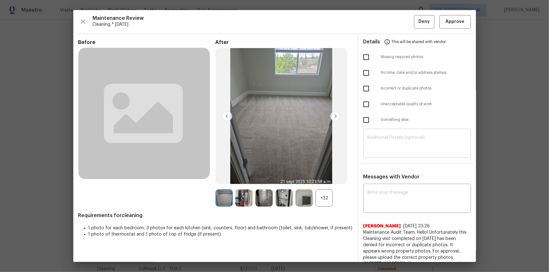
click at [390, 138] on textarea at bounding box center [417, 144] width 100 height 18
paste textarea "please upload the correct property photos"
type textarea "please upload the correct property photos"
click at [388, 183] on textarea at bounding box center [417, 200] width 100 height 18
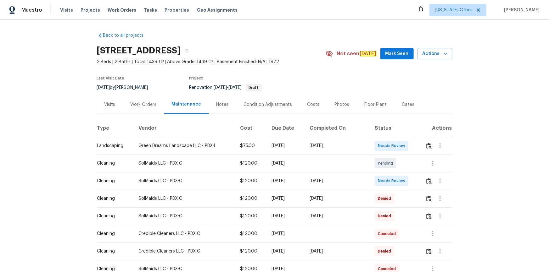
click at [390, 181] on td at bounding box center [436, 181] width 32 height 18
click at [390, 182] on img "button" at bounding box center [428, 181] width 5 height 6
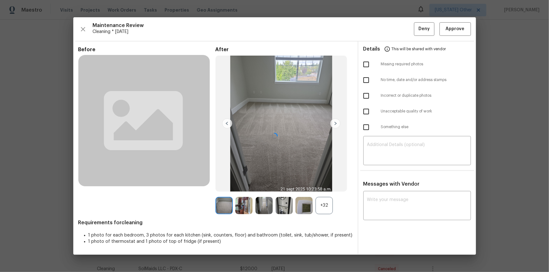
click at [390, 151] on div at bounding box center [274, 135] width 402 height 237
click at [390, 144] on div at bounding box center [274, 135] width 402 height 237
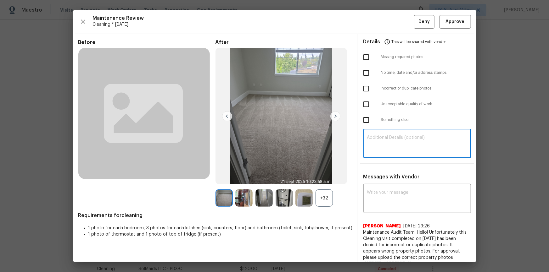
click at [390, 143] on textarea at bounding box center [417, 144] width 100 height 18
paste textarea "Maintenance Audit Team: Hello! Unfortunately this cleaning visit completed on 0…"
type textarea "Maintenance Audit Team: Hello! Unfortunately this cleaning visit completed on 0…"
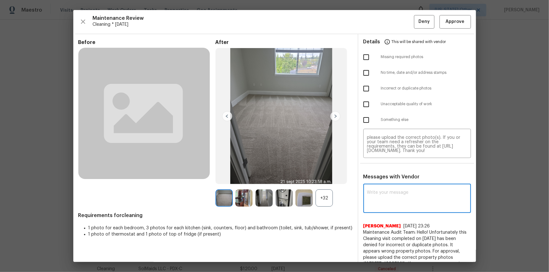
click at [390, 183] on textarea at bounding box center [417, 200] width 100 height 18
paste textarea "Maintenance Audit Team: Hello! Unfortunately this cleaning visit completed on 0…"
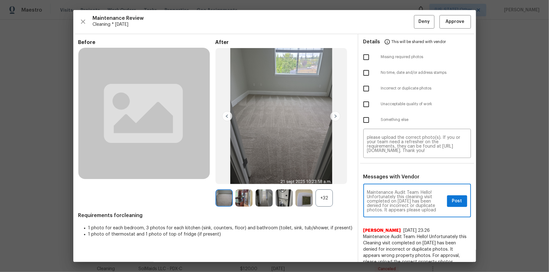
scroll to position [11, 0]
type textarea "Maintenance Audit Team: Hello! Unfortunately this cleaning visit completed on 0…"
click at [334, 116] on img at bounding box center [335, 116] width 10 height 10
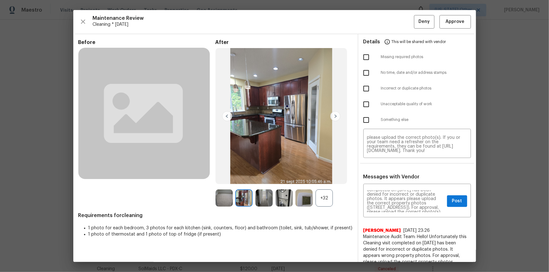
click at [334, 116] on img at bounding box center [335, 116] width 10 height 10
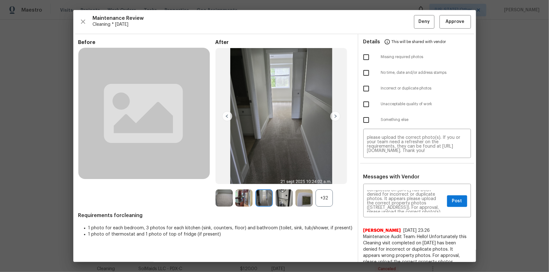
click at [334, 116] on img at bounding box center [335, 116] width 10 height 10
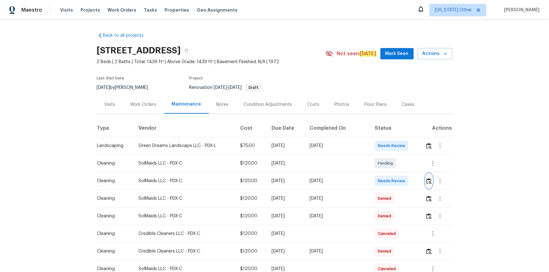
click at [390, 180] on img "button" at bounding box center [428, 181] width 5 height 6
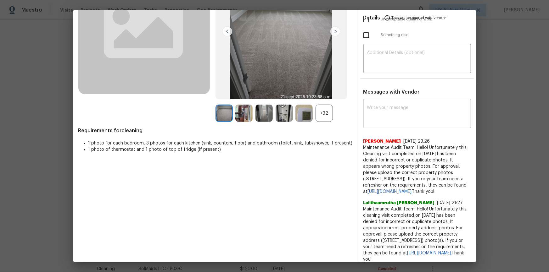
scroll to position [86, 0]
click at [390, 61] on textarea at bounding box center [417, 59] width 100 height 18
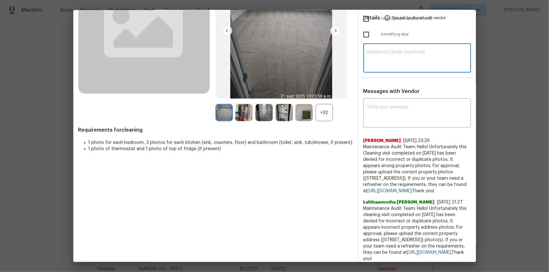
paste textarea "Maintenance Audit Team: Hello! Unfortunately this cleaning visit completed on 0…"
type textarea "Maintenance Audit Team: Hello! Unfortunately this cleaning visit completed on 0…"
click at [390, 110] on textarea at bounding box center [417, 114] width 100 height 18
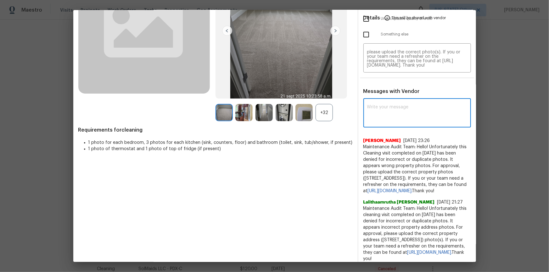
paste textarea "Maintenance Audit Team: Hello! Unfortunately this cleaning visit completed on 0…"
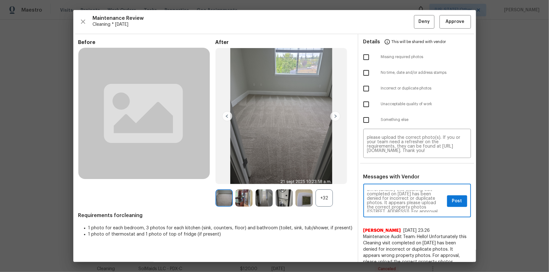
scroll to position [11, 0]
drag, startPoint x: 400, startPoint y: 198, endPoint x: 422, endPoint y: 201, distance: 21.6
click at [390, 183] on textarea "Maintenance Audit Team: Hello! Unfortunately this cleaning visit completed on 0…" at bounding box center [405, 202] width 77 height 22
drag, startPoint x: 422, startPoint y: 198, endPoint x: 401, endPoint y: 198, distance: 21.1
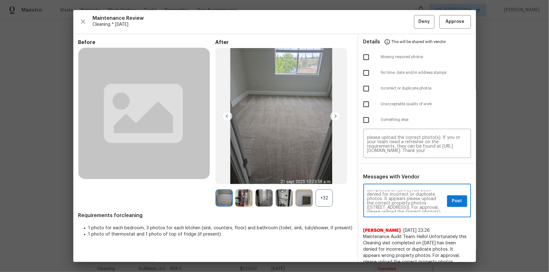
click at [390, 183] on textarea "Maintenance Audit Team: Hello! Unfortunately this cleaning visit completed on 0…" at bounding box center [405, 202] width 77 height 22
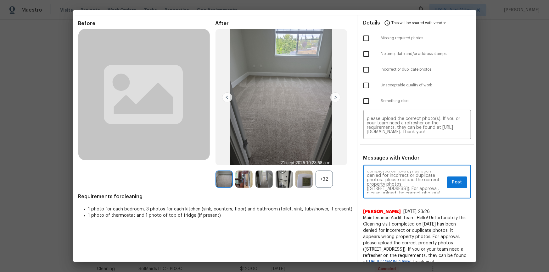
scroll to position [28, 0]
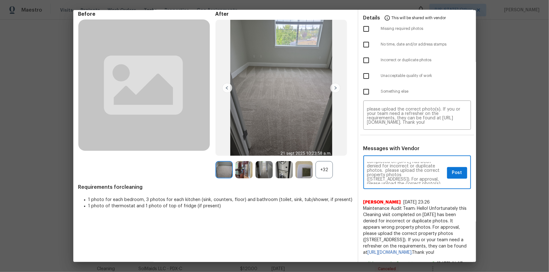
type textarea "Maintenance Audit Team: Hello! Unfortunately this cleaning visit completed on 0…"
click at [390, 183] on span "Maintenance Audit Team: Hello! Unfortunately this Cleaning visit completed on 0…" at bounding box center [417, 231] width 108 height 50
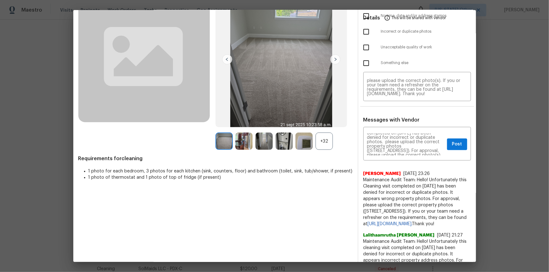
drag, startPoint x: 410, startPoint y: 229, endPoint x: 359, endPoint y: 179, distance: 70.7
click at [359, 179] on div "Maintenance Audit Team: Hello! Unfortunately this cleaning visit completed on 0…" at bounding box center [417, 212] width 118 height 167
copy span "Maintenance Audit Team: Hello! Unfortunately this Cleaning visit completed on 0…"
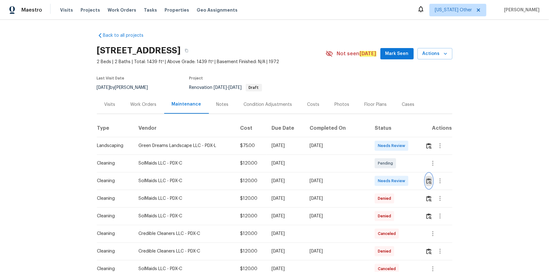
click at [390, 180] on img "button" at bounding box center [428, 181] width 5 height 6
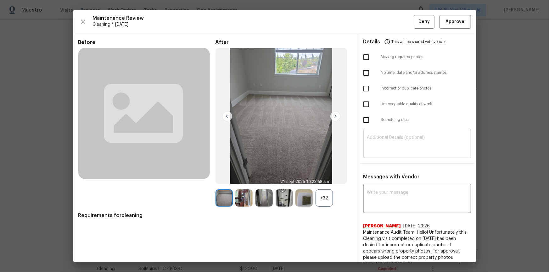
click at [390, 132] on div "​" at bounding box center [417, 144] width 108 height 28
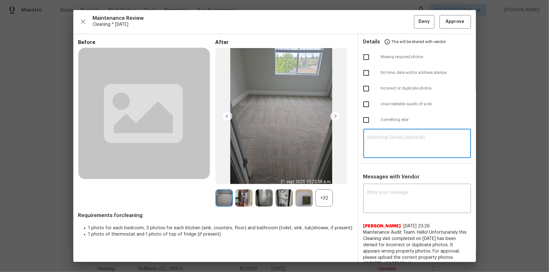
paste textarea "Maintenance Audit Team: Hello! Unfortunately this Cleaning visit completed on 0…"
type textarea "Maintenance Audit Team: Hello! Unfortunately this Cleaning visit completed on 0…"
click at [390, 183] on textarea at bounding box center [417, 200] width 100 height 18
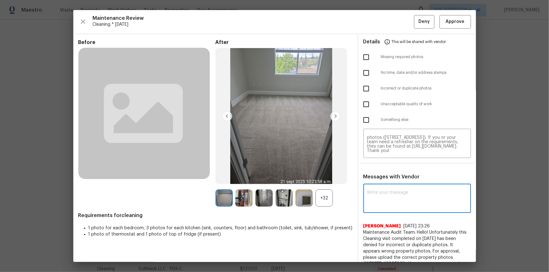
paste textarea "Maintenance Audit Team: Hello! Unfortunately this Cleaning visit completed on 0…"
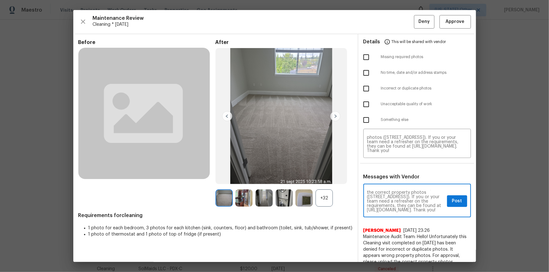
scroll to position [11, 0]
type textarea "Maintenance Audit Team: Hello! Unfortunately this Cleaning visit completed on 0…"
drag, startPoint x: 488, startPoint y: 161, endPoint x: 419, endPoint y: 177, distance: 70.8
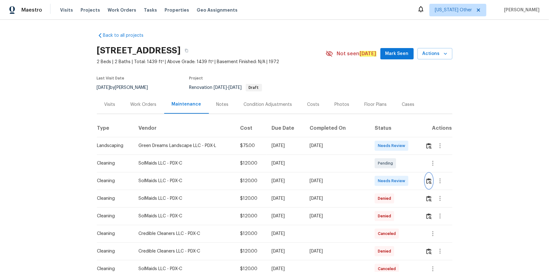
click at [390, 181] on img "button" at bounding box center [428, 181] width 5 height 6
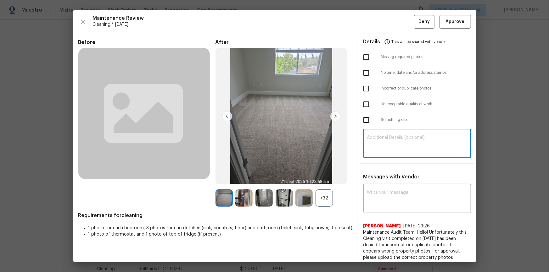
click at [390, 144] on textarea at bounding box center [417, 144] width 100 height 18
paste textarea "Maintenance Audit Team: Hello! Unfortunately this Cleaning visit completed on 0…"
type textarea "Maintenance Audit Team: Hello! Unfortunately this Cleaning visit completed on 0…"
drag, startPoint x: 381, startPoint y: 182, endPoint x: 382, endPoint y: 187, distance: 5.0
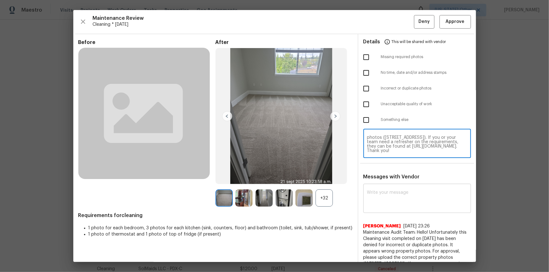
click at [381, 183] on div "Messages with Vendor x ​ Saravanan Thiagarajan 9/16/25, 23:26 Maintenance Audit…" at bounding box center [417, 263] width 118 height 179
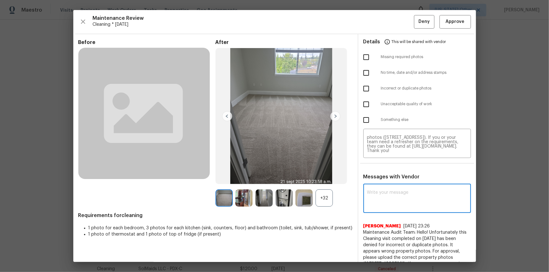
click at [383, 183] on textarea at bounding box center [417, 200] width 100 height 18
paste textarea "Maintenance Audit Team: Hello! Unfortunately this Cleaning visit completed on 0…"
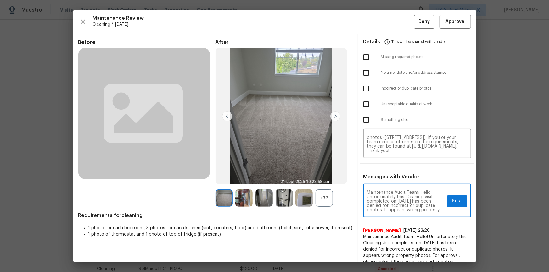
scroll to position [11, 0]
type textarea "Maintenance Audit Team: Hello! Unfortunately this Cleaning visit completed on 0…"
drag, startPoint x: 364, startPoint y: 86, endPoint x: 392, endPoint y: 148, distance: 68.1
click at [364, 86] on input "checkbox" at bounding box center [365, 88] width 13 height 13
checkbox input "true"
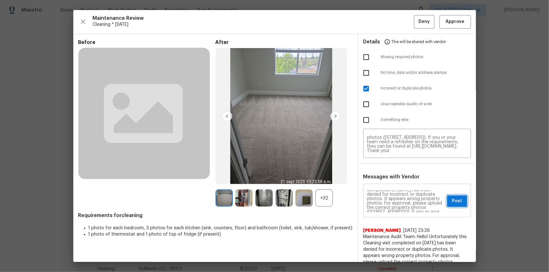
click at [390, 183] on span "Post" at bounding box center [457, 201] width 10 height 8
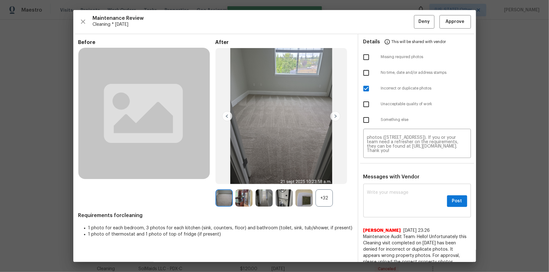
scroll to position [0, 0]
click at [390, 26] on button "Deny" at bounding box center [424, 22] width 20 height 14
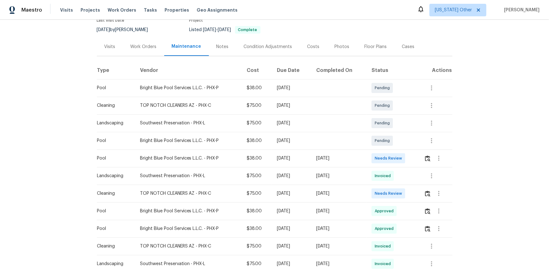
scroll to position [114, 0]
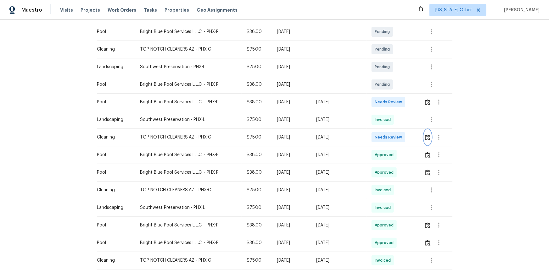
click at [390, 138] on img "button" at bounding box center [427, 138] width 5 height 6
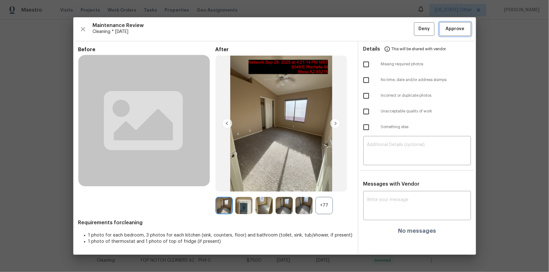
click at [390, 25] on span "Approve" at bounding box center [454, 29] width 19 height 8
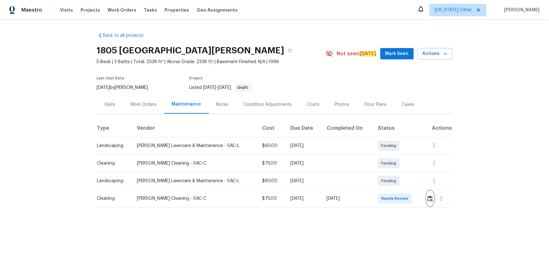
click at [390, 183] on img "button" at bounding box center [429, 199] width 5 height 6
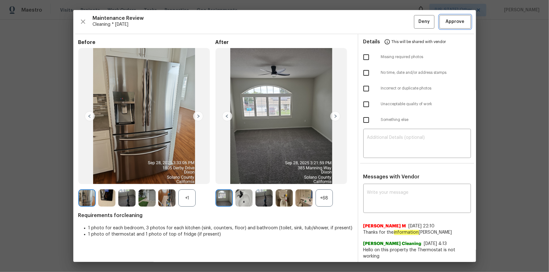
click at [390, 25] on span "Approve" at bounding box center [454, 22] width 19 height 8
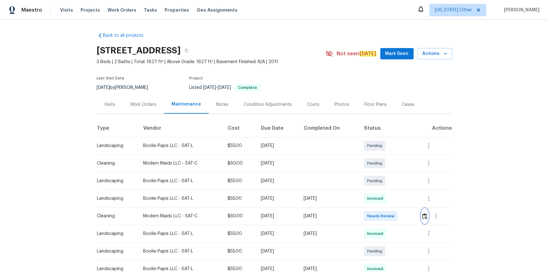
click at [390, 183] on img "button" at bounding box center [424, 216] width 5 height 6
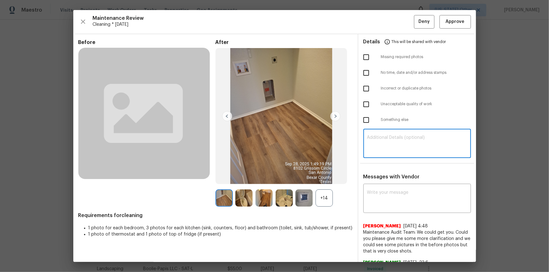
click at [390, 146] on textarea at bounding box center [417, 144] width 100 height 18
paste textarea "Maintenance Audit Team: Hello! Unfortunately, this cleaning visit completed on …"
type textarea "Maintenance Audit Team: Hello! Unfortunately, this cleaning visit completed on …"
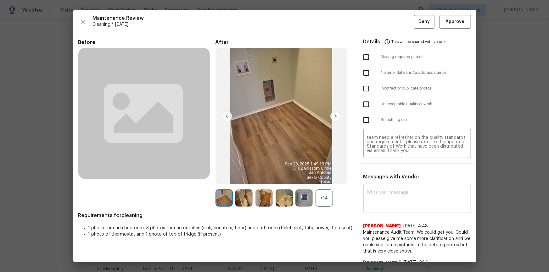
click at [390, 183] on div "x ​" at bounding box center [417, 199] width 108 height 28
paste textarea "Maintenance Audit Team: Hello! Unfortunately, this cleaning visit completed on …"
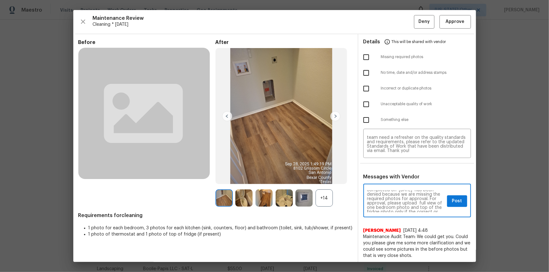
scroll to position [23, 0]
type textarea "Maintenance Audit Team: Hello! Unfortunately, this cleaning visit completed on …"
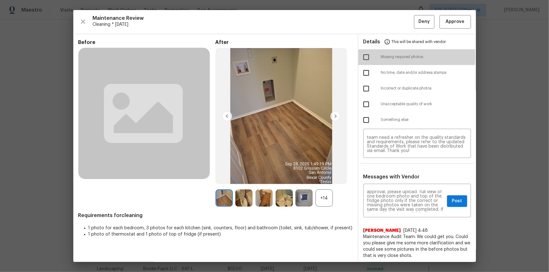
drag, startPoint x: 363, startPoint y: 57, endPoint x: 399, endPoint y: 93, distance: 50.9
click at [363, 57] on input "checkbox" at bounding box center [365, 57] width 13 height 13
checkbox input "true"
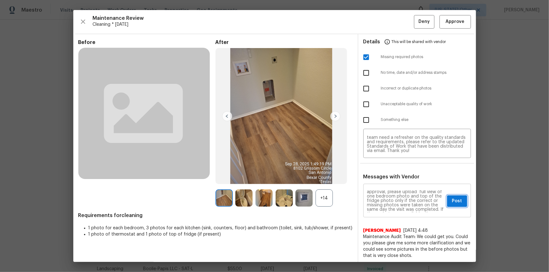
click at [390, 183] on span "Post" at bounding box center [457, 201] width 10 height 8
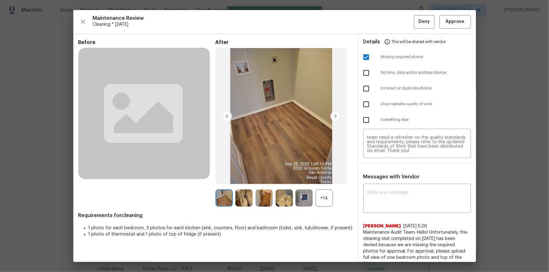
scroll to position [0, 0]
click at [390, 25] on span "Deny" at bounding box center [423, 22] width 11 height 8
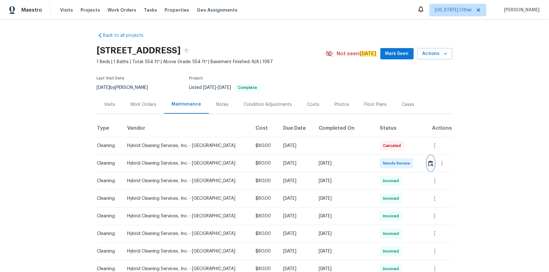
click at [390, 160] on button "button" at bounding box center [430, 163] width 7 height 15
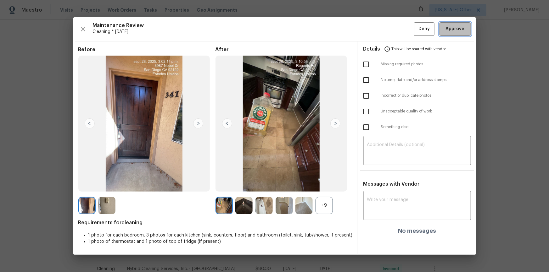
click at [390, 24] on button "Approve" at bounding box center [454, 29] width 31 height 14
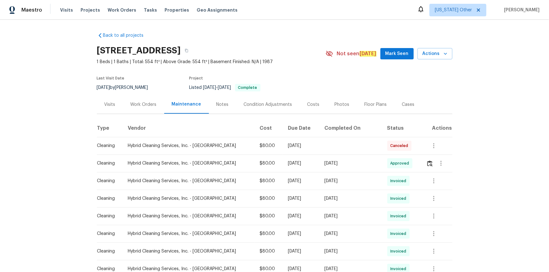
click at [7, 74] on div "Back to all projects [STREET_ADDRESS] 1 Beds | 1 Baths | Total: 554 ft² | Above…" at bounding box center [274, 146] width 549 height 252
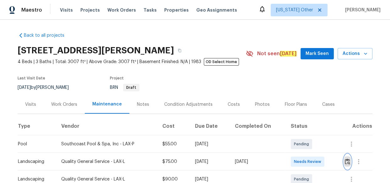
click at [345, 160] on img "button" at bounding box center [347, 162] width 5 height 6
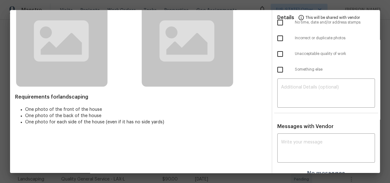
scroll to position [51, 0]
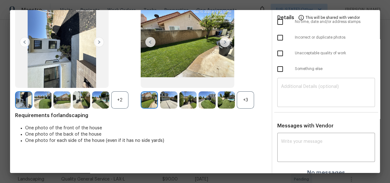
click at [324, 93] on textarea at bounding box center [326, 94] width 90 height 18
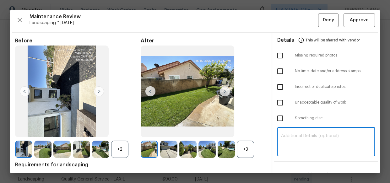
scroll to position [0, 0]
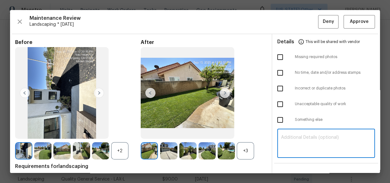
click at [290, 138] on textarea at bounding box center [326, 144] width 90 height 18
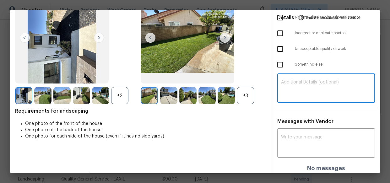
scroll to position [58, 0]
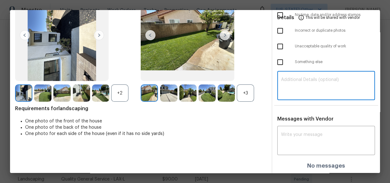
click at [315, 86] on textarea at bounding box center [326, 87] width 90 height 18
paste textarea "Maintenance Audit Team: Hello! Unfortunately this landscaping visit completed o…"
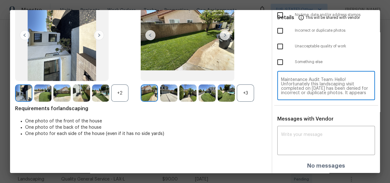
scroll to position [39, 0]
type textarea "Maintenance Audit Team: Hello! Unfortunately this landscaping visit completed o…"
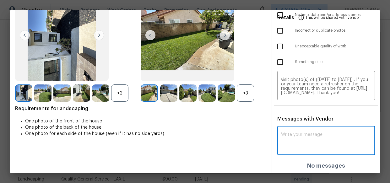
click at [308, 136] on textarea at bounding box center [326, 142] width 90 height 18
paste textarea "Maintenance Audit Team: Hello! Unfortunately this landscaping visit completed o…"
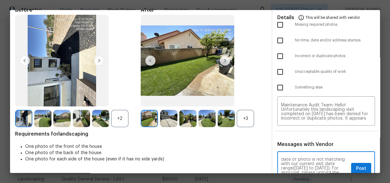
scroll to position [0, 0]
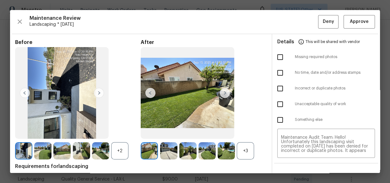
type textarea "Maintenance Audit Team: Hello! Unfortunately this landscaping visit completed o…"
drag, startPoint x: 279, startPoint y: 118, endPoint x: 274, endPoint y: 79, distance: 39.5
click at [279, 117] on input "checkbox" at bounding box center [280, 119] width 13 height 13
checkbox input "true"
click at [281, 57] on input "checkbox" at bounding box center [280, 57] width 13 height 13
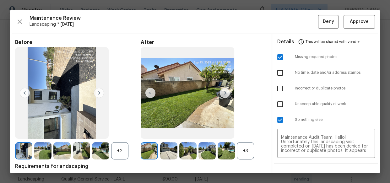
drag, startPoint x: 279, startPoint y: 55, endPoint x: 282, endPoint y: 74, distance: 19.2
click at [278, 56] on input "checkbox" at bounding box center [280, 57] width 13 height 13
checkbox input "false"
click at [280, 92] on input "checkbox" at bounding box center [280, 88] width 13 height 13
checkbox input "true"
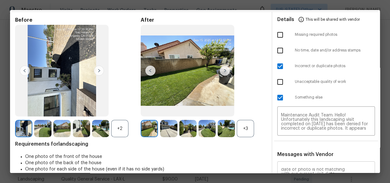
scroll to position [63, 0]
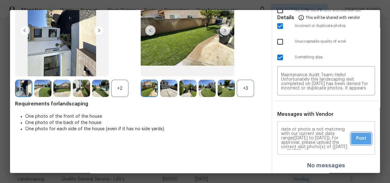
click at [359, 134] on button "Post" at bounding box center [361, 139] width 20 height 12
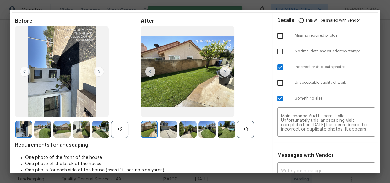
scroll to position [0, 0]
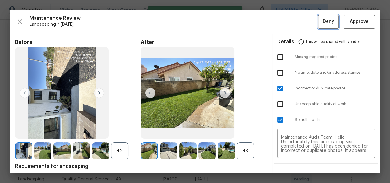
click at [326, 19] on span "Deny" at bounding box center [328, 22] width 11 height 8
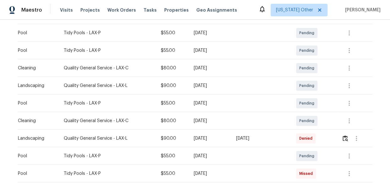
scroll to position [171, 0]
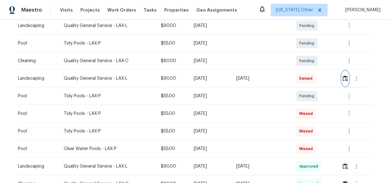
click at [345, 75] on img "button" at bounding box center [345, 78] width 5 height 6
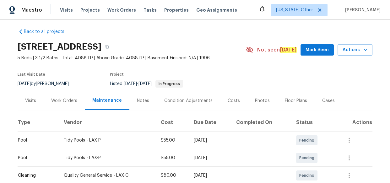
scroll to position [0, 0]
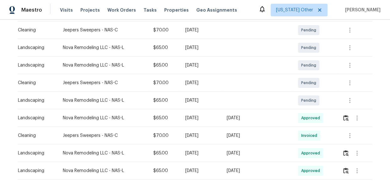
scroll to position [143, 0]
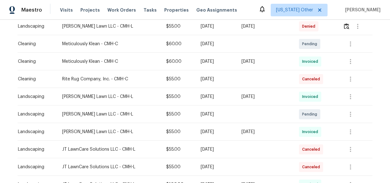
scroll to position [200, 0]
